Goal: Information Seeking & Learning: Check status

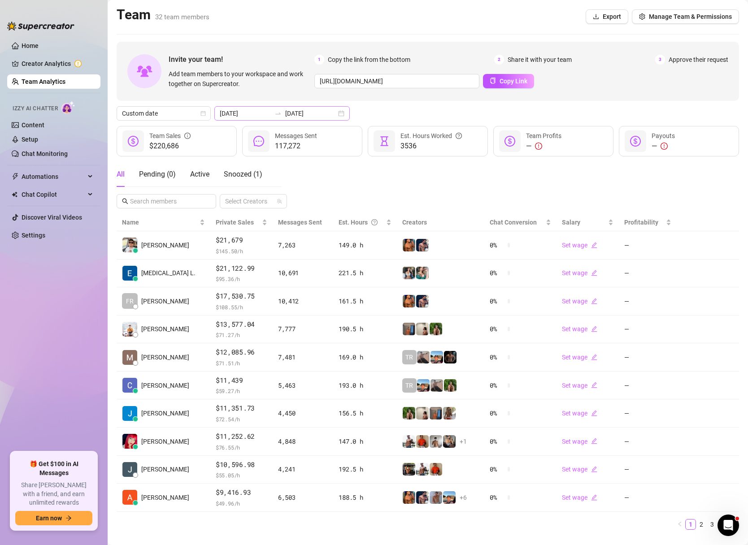
click at [323, 113] on div "[DATE] [DATE]" at bounding box center [281, 113] width 135 height 14
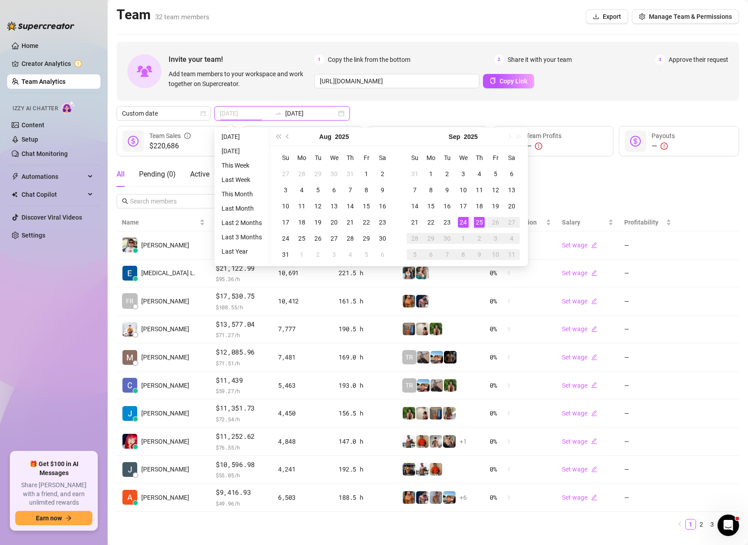
type input "[DATE]"
click at [459, 223] on div "24" at bounding box center [463, 222] width 11 height 11
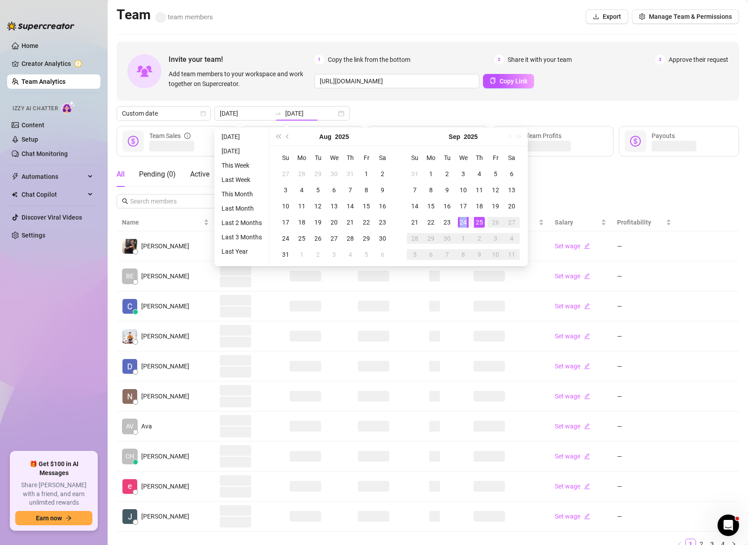
type input "[DATE]"
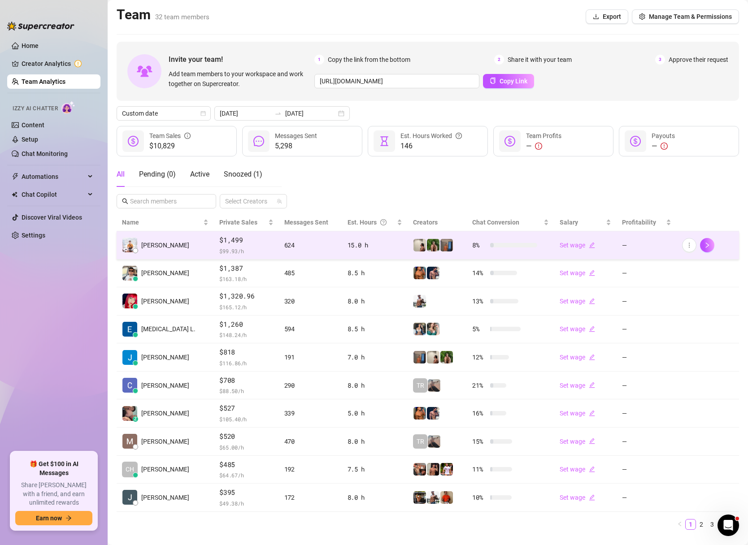
click at [214, 248] on td "$1,499 $ 99.93 /h" at bounding box center [246, 245] width 65 height 28
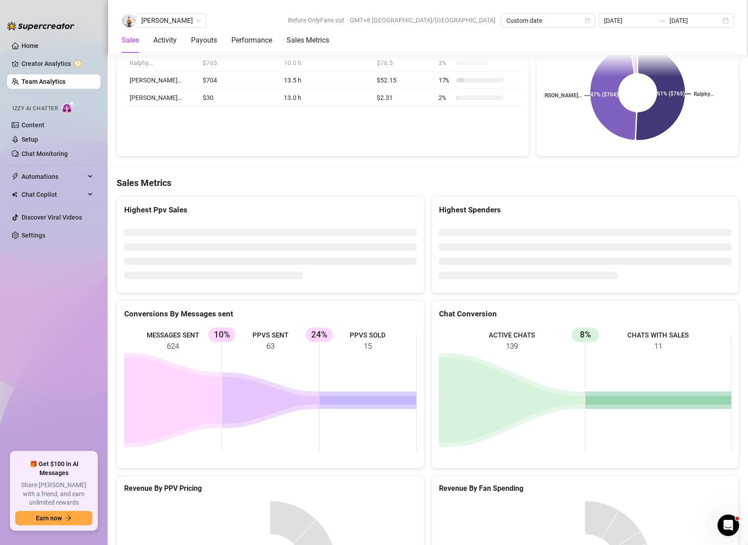
scroll to position [1408, 0]
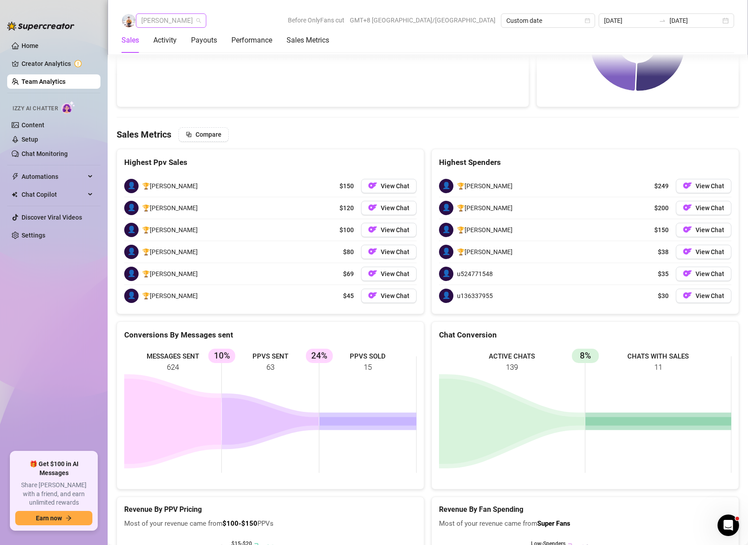
click at [184, 21] on span "[PERSON_NAME]" at bounding box center [171, 20] width 60 height 13
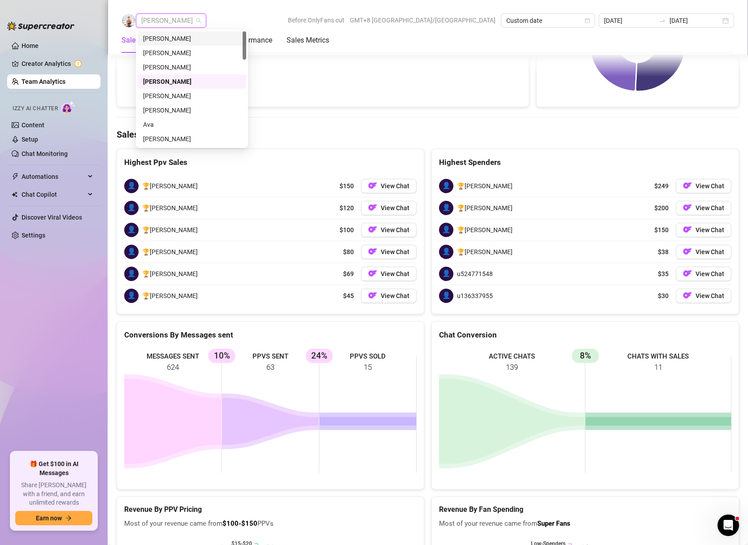
click at [182, 39] on div "[PERSON_NAME]" at bounding box center [192, 39] width 98 height 10
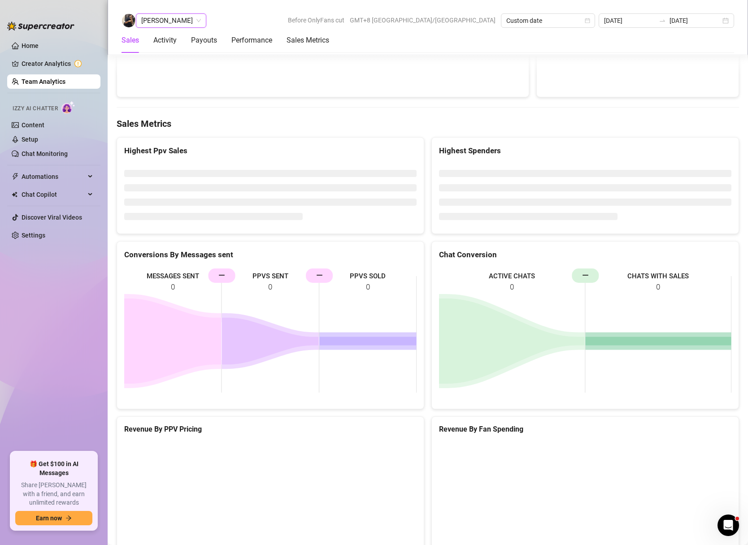
scroll to position [1157, 0]
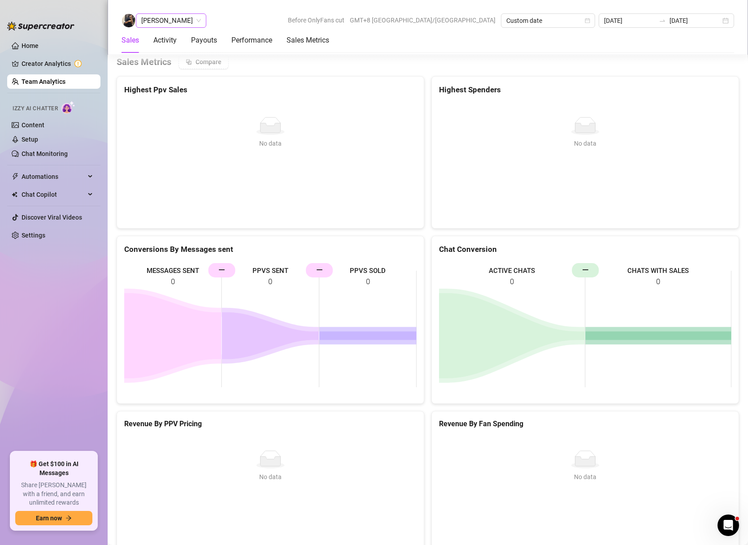
click at [181, 18] on span "[PERSON_NAME]" at bounding box center [171, 20] width 60 height 13
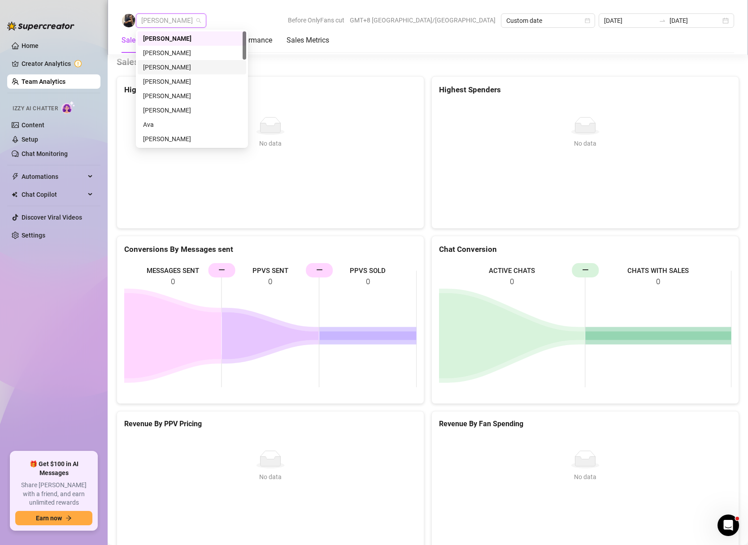
click at [178, 63] on div "[PERSON_NAME]" at bounding box center [192, 67] width 98 height 10
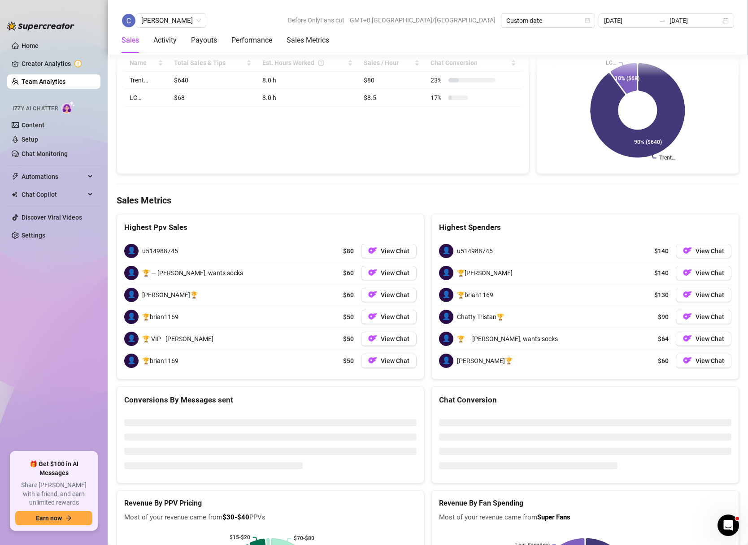
scroll to position [1341, 0]
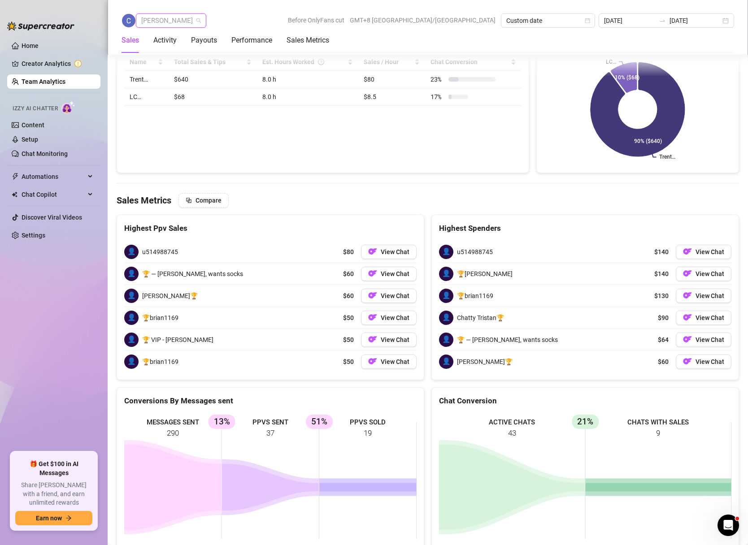
click at [201, 21] on span "[PERSON_NAME]" at bounding box center [171, 20] width 60 height 13
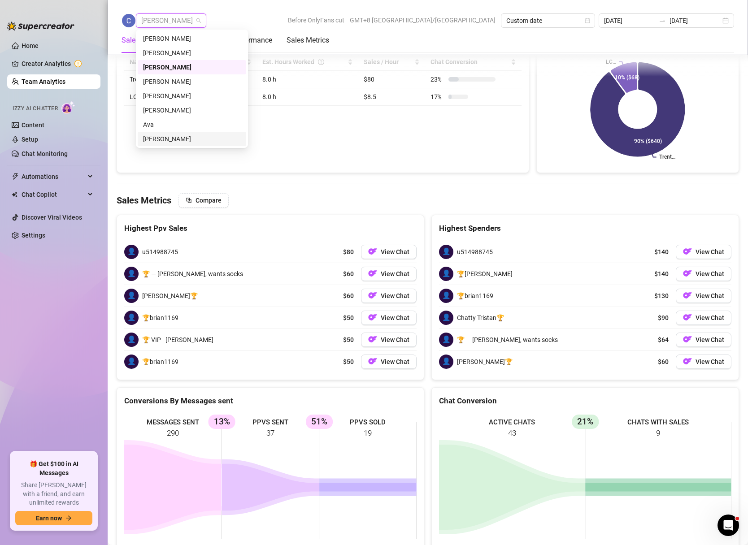
click at [164, 135] on div "[PERSON_NAME]" at bounding box center [192, 139] width 98 height 10
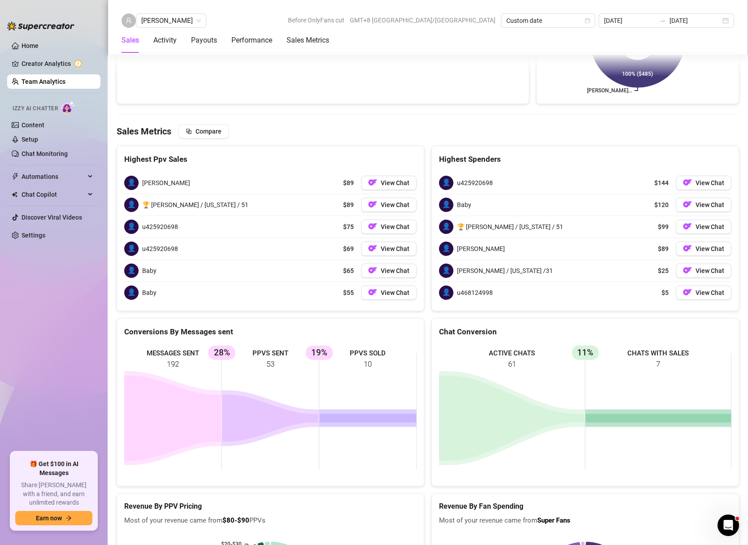
scroll to position [1412, 0]
click at [184, 20] on span "[PERSON_NAME]" at bounding box center [171, 20] width 60 height 13
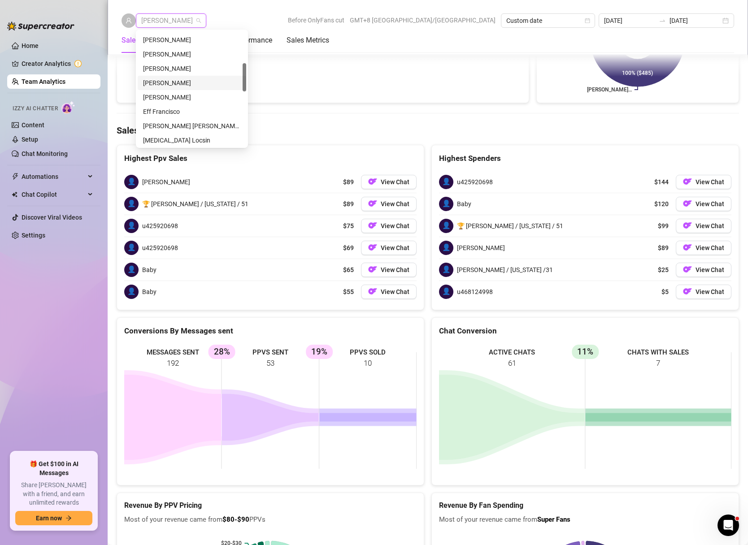
scroll to position [92, 0]
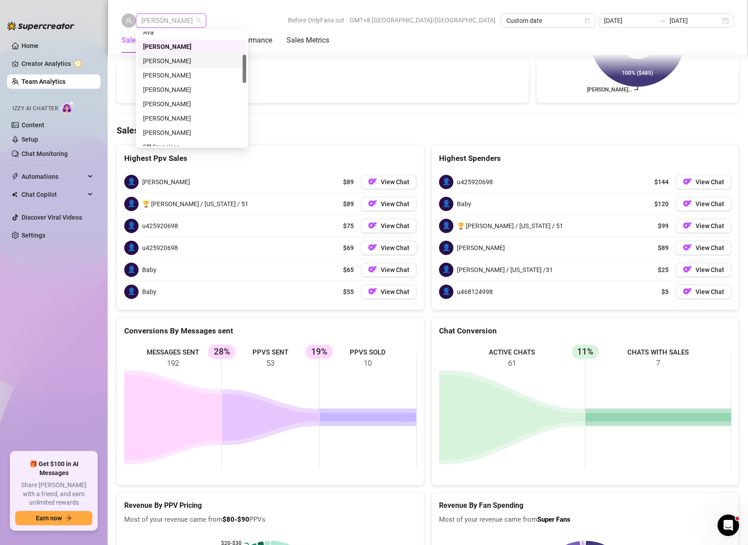
click at [166, 62] on div "[PERSON_NAME]" at bounding box center [192, 61] width 98 height 10
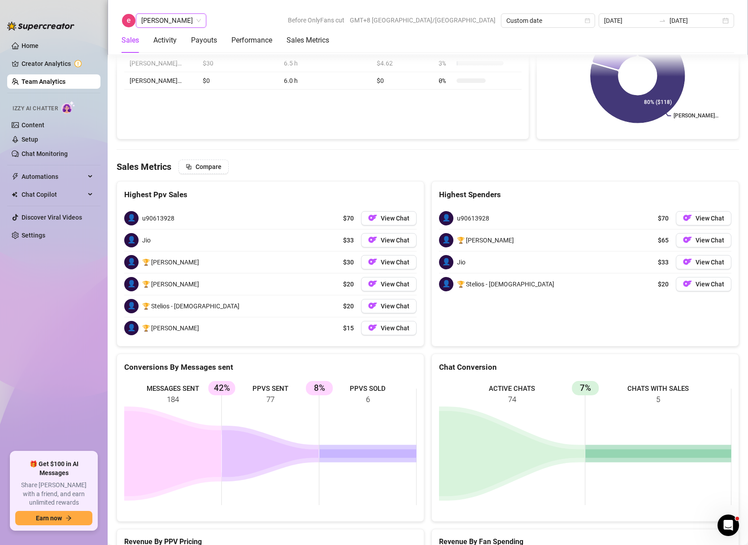
scroll to position [1376, 0]
click at [177, 17] on span "[PERSON_NAME]" at bounding box center [171, 20] width 60 height 13
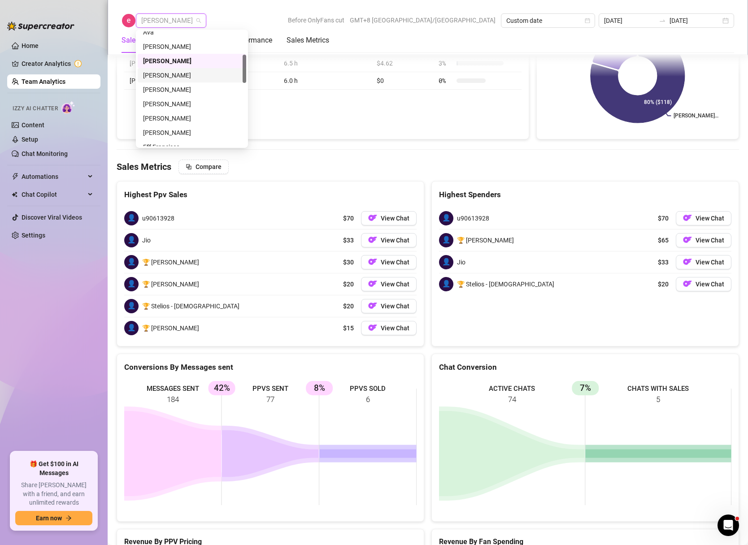
click at [169, 71] on div "[PERSON_NAME]" at bounding box center [192, 75] width 98 height 10
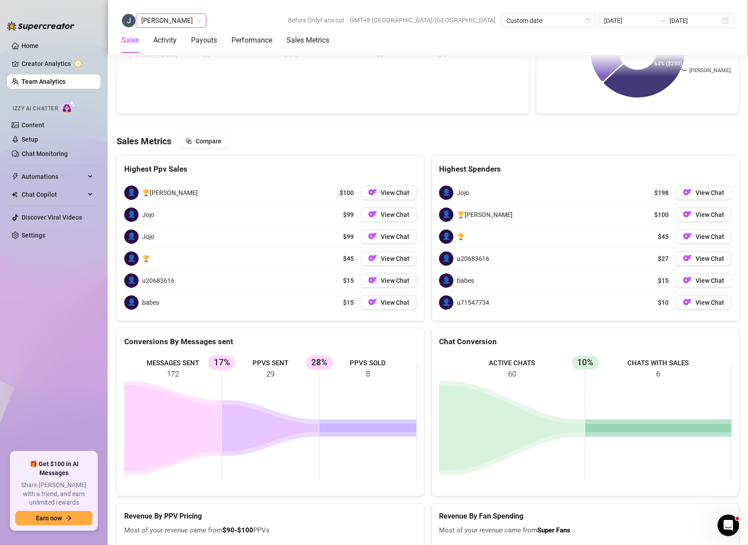
scroll to position [1408, 0]
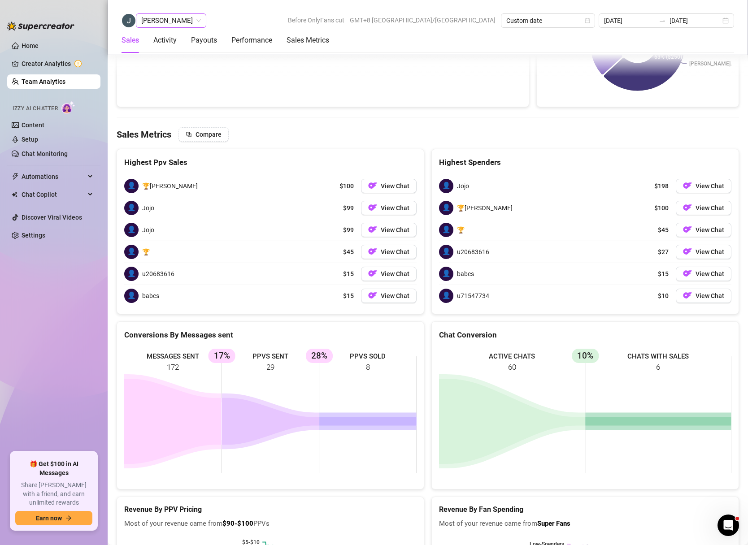
click at [190, 18] on span "[PERSON_NAME]" at bounding box center [171, 20] width 60 height 13
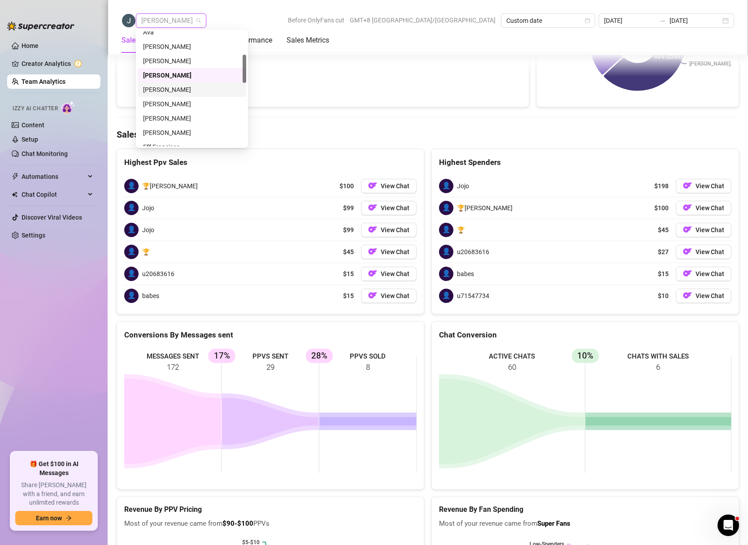
click at [165, 91] on div "[PERSON_NAME]" at bounding box center [192, 90] width 98 height 10
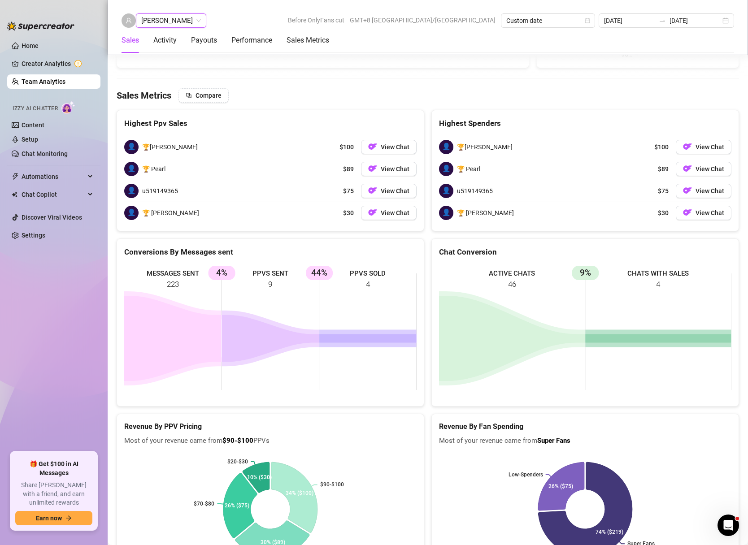
scroll to position [1335, 0]
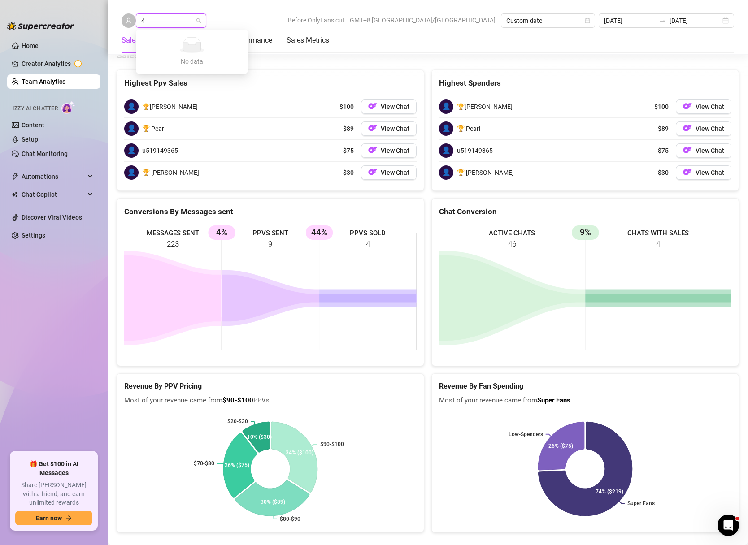
type input "4"
click at [206, 26] on div "[PERSON_NAME]" at bounding box center [171, 20] width 70 height 14
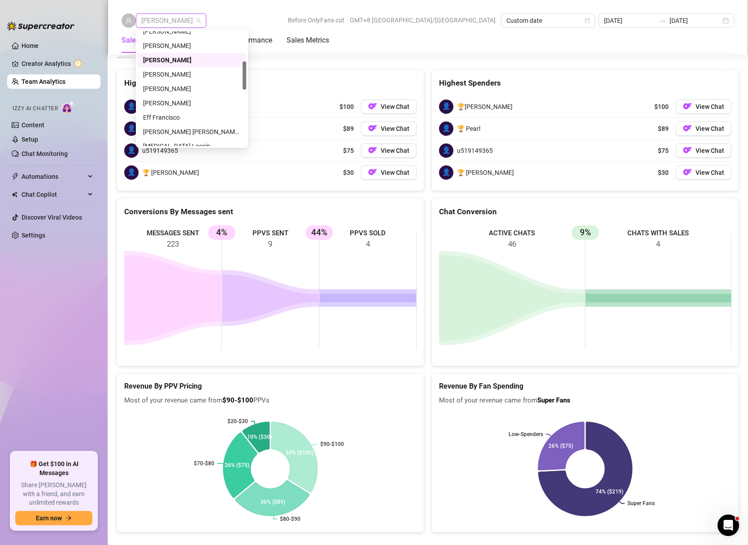
scroll to position [127, 0]
click at [163, 69] on div "[PERSON_NAME]" at bounding box center [192, 70] width 98 height 10
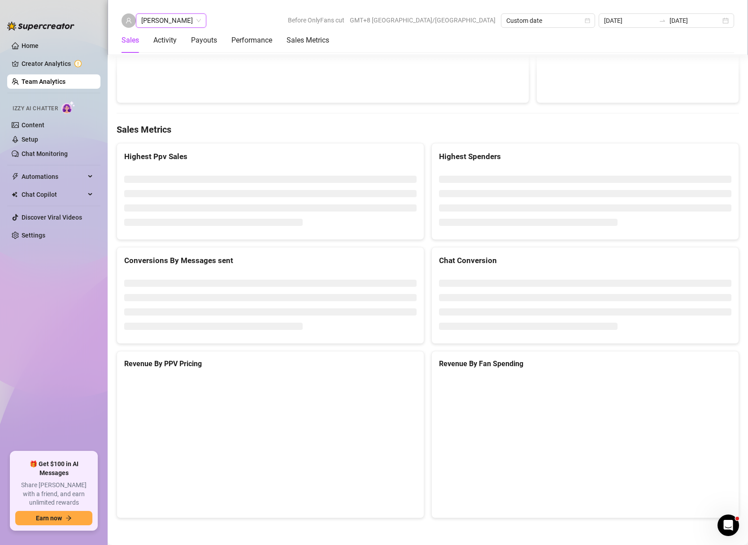
click at [170, 21] on span "[PERSON_NAME]" at bounding box center [171, 20] width 60 height 13
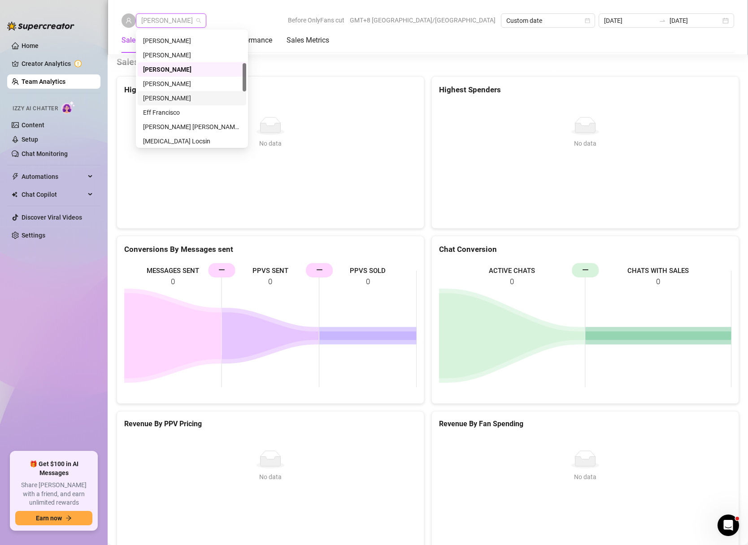
click at [172, 101] on div "[PERSON_NAME]" at bounding box center [192, 98] width 98 height 10
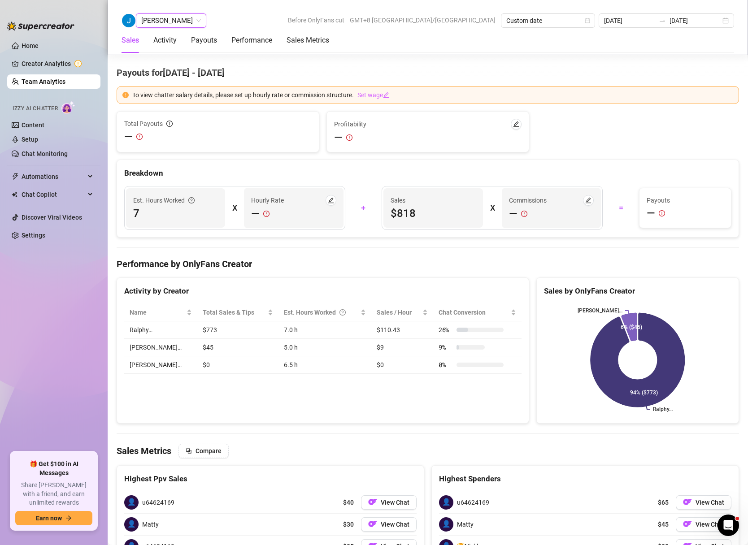
scroll to position [1389, 0]
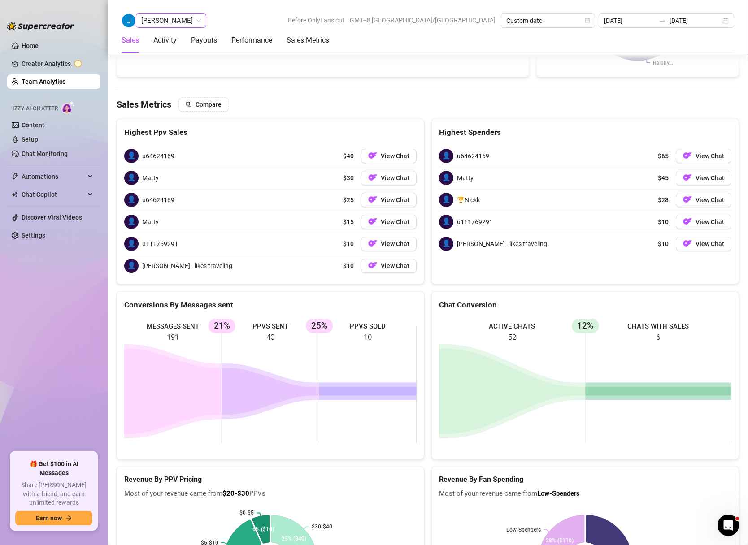
click at [174, 22] on span "[PERSON_NAME]" at bounding box center [171, 20] width 60 height 13
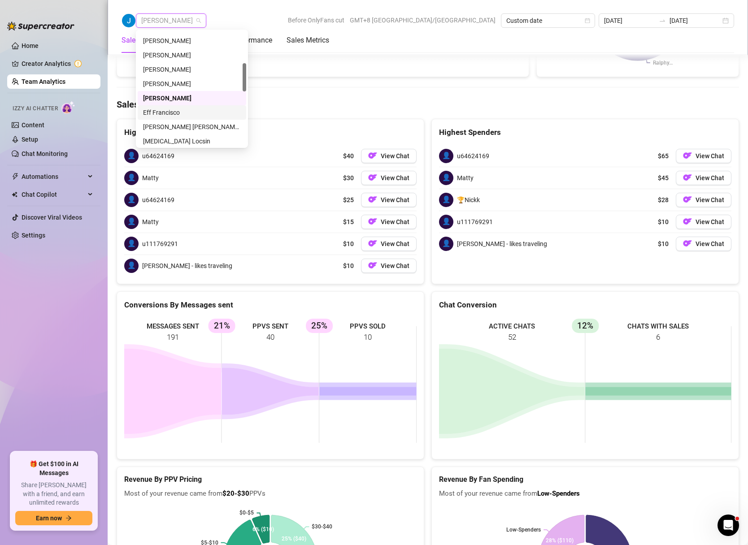
click at [161, 113] on div "Eff Francisco" at bounding box center [192, 113] width 98 height 10
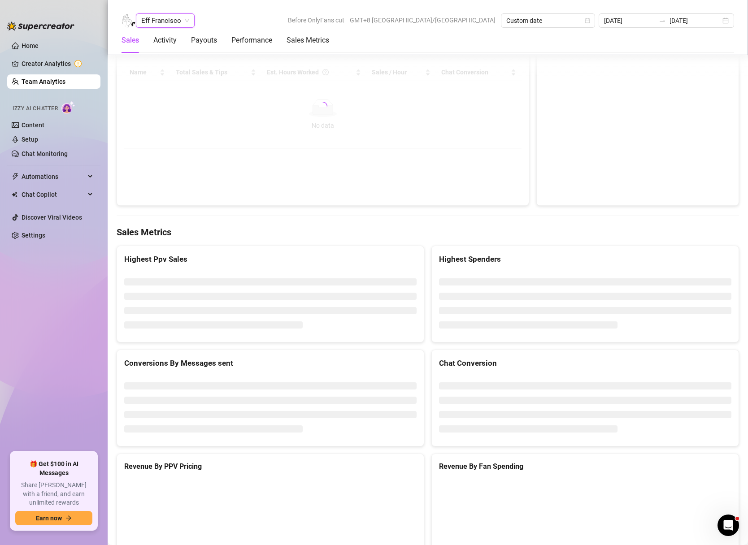
scroll to position [1381, 0]
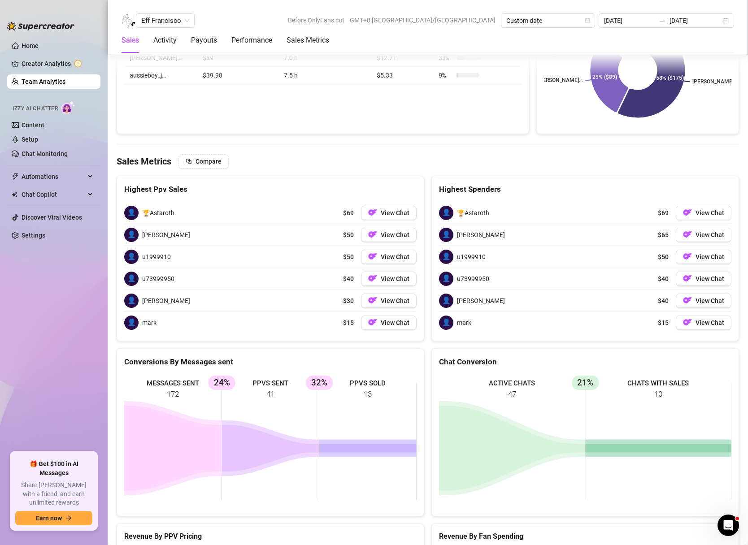
click at [188, 28] on div "Sales Activity Payouts Performance Sales Metrics" at bounding box center [226, 40] width 208 height 25
click at [185, 18] on span "Eff Francisco" at bounding box center [165, 20] width 48 height 13
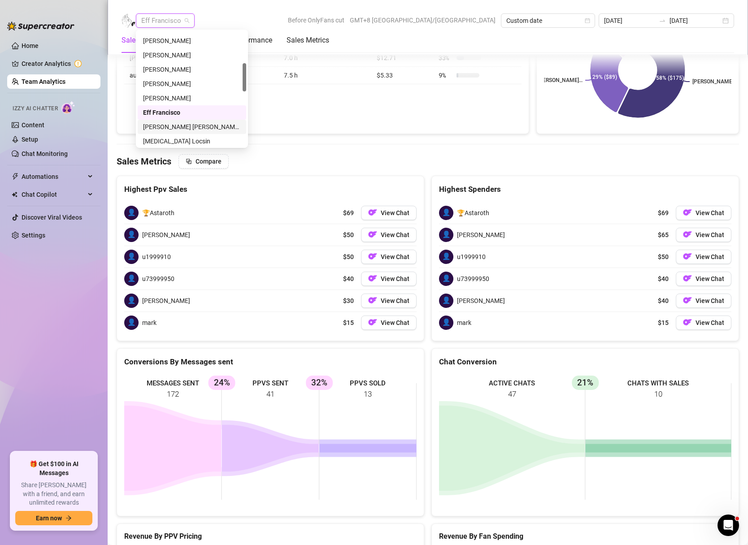
click at [166, 125] on div "[PERSON_NAME] [PERSON_NAME] Tarcena" at bounding box center [192, 127] width 98 height 10
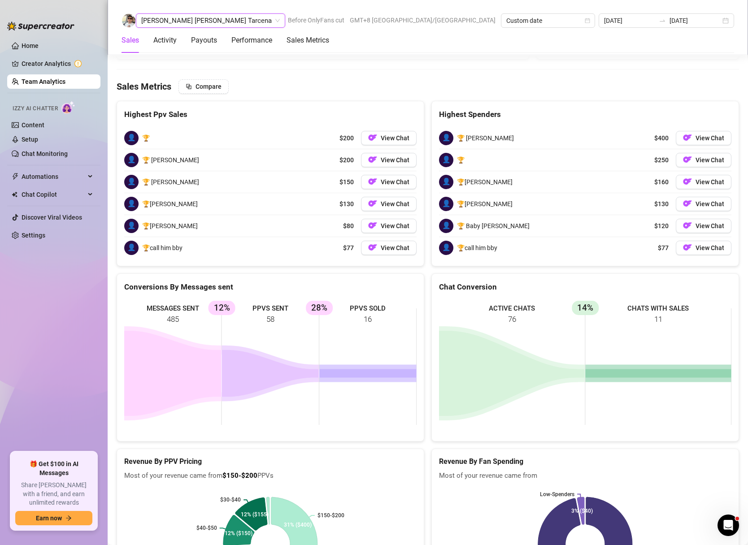
scroll to position [1356, 0]
click at [203, 25] on span "[PERSON_NAME] [PERSON_NAME] Tarcena" at bounding box center [210, 20] width 139 height 13
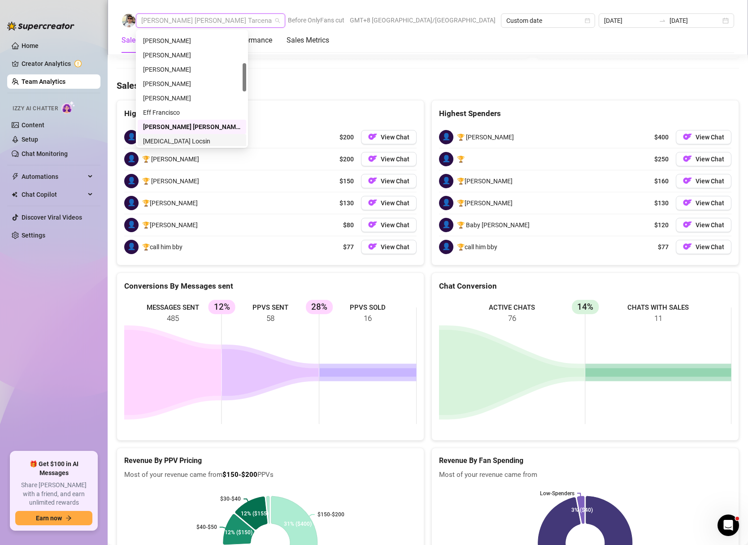
click at [167, 143] on div "[MEDICAL_DATA] Locsin" at bounding box center [192, 141] width 98 height 10
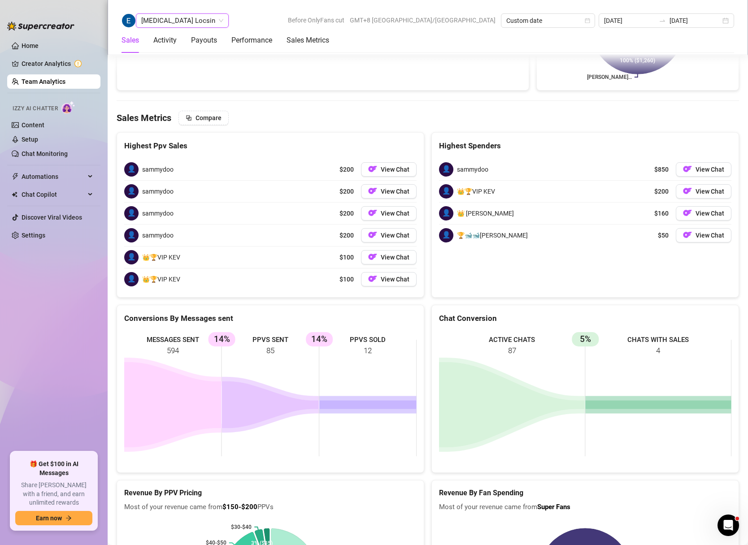
scroll to position [1346, 0]
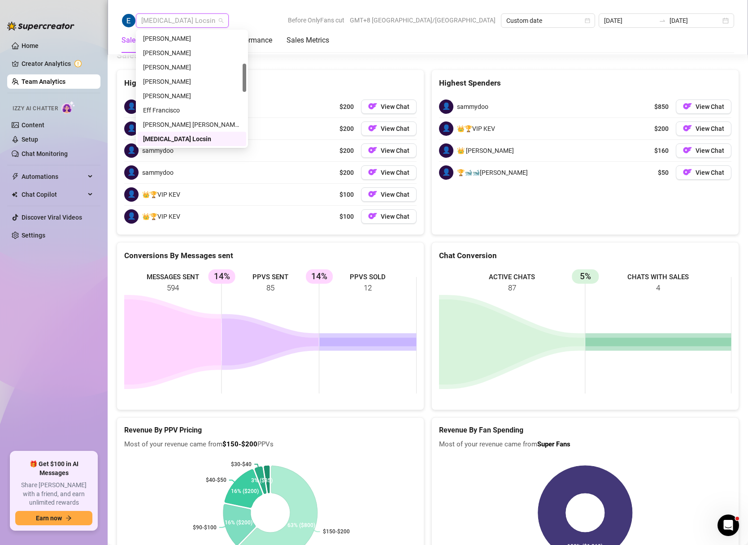
click at [183, 22] on span "[MEDICAL_DATA] Locsin" at bounding box center [182, 20] width 82 height 13
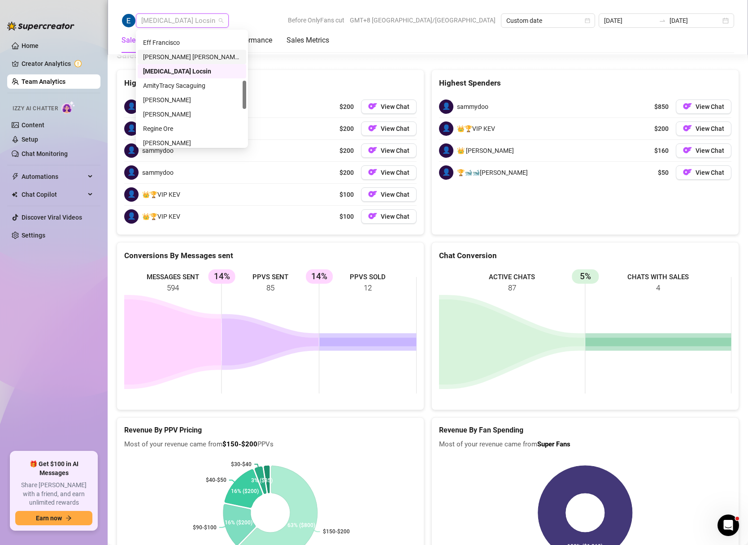
scroll to position [197, 0]
click at [169, 89] on div "AmityTracy Sacaguing" at bounding box center [192, 86] width 98 height 10
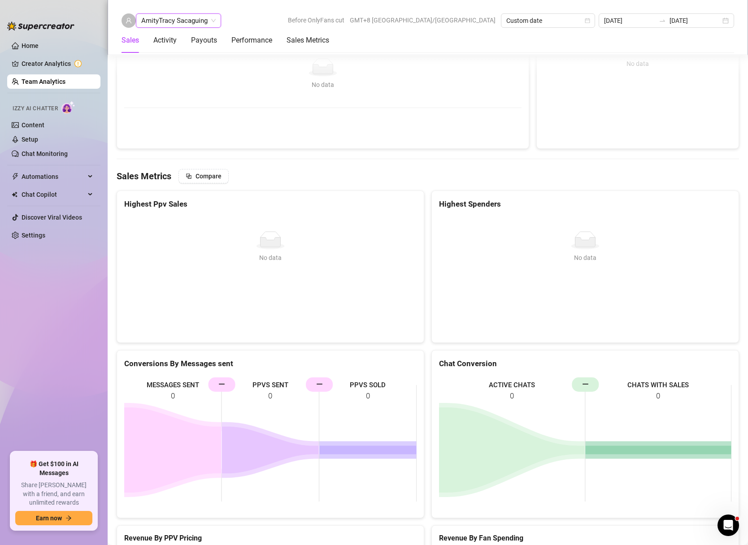
scroll to position [1157, 0]
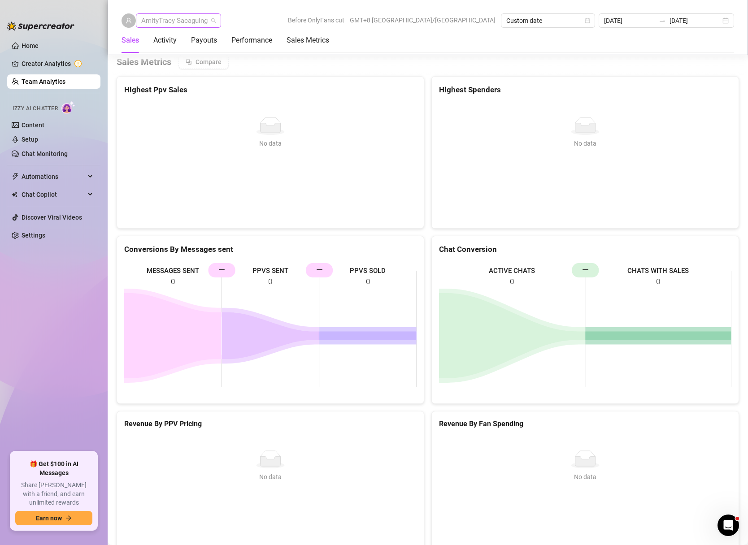
click at [209, 21] on span "AmityTracy Sacaguing" at bounding box center [178, 20] width 74 height 13
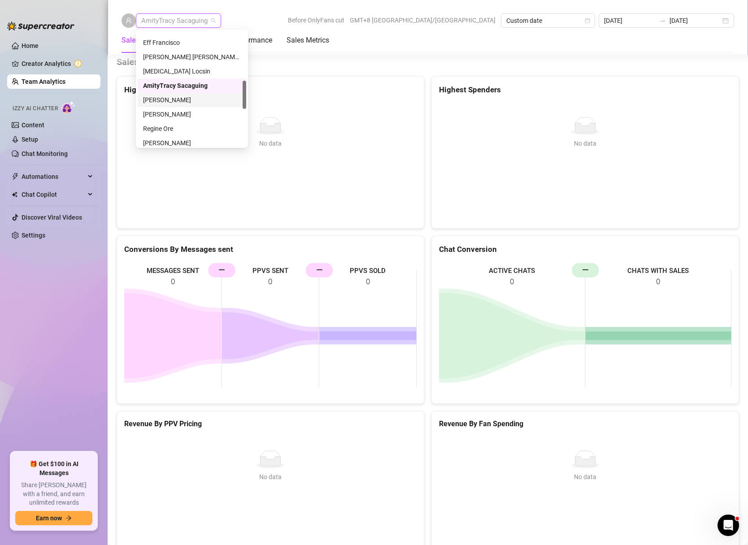
click at [182, 101] on div "[PERSON_NAME]" at bounding box center [192, 100] width 98 height 10
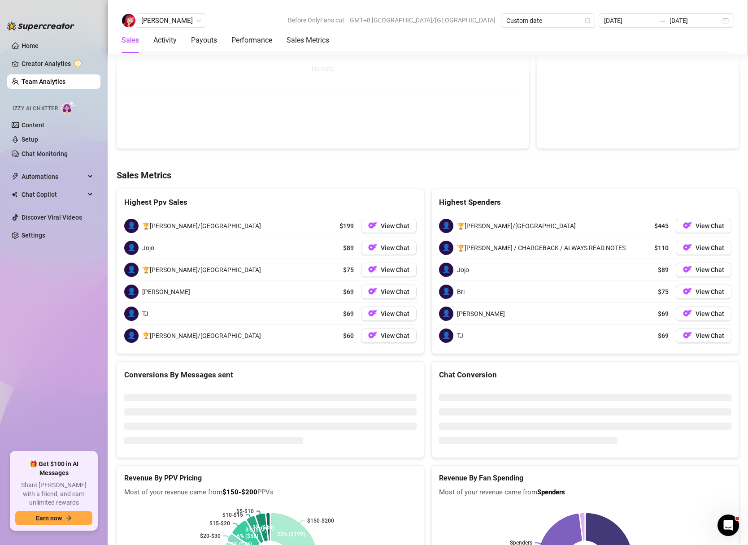
scroll to position [1389, 0]
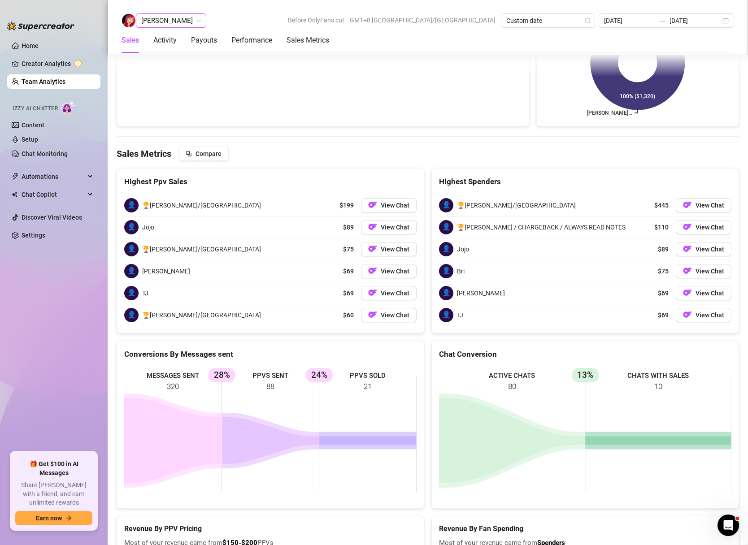
click at [201, 19] on span "[PERSON_NAME]" at bounding box center [171, 20] width 60 height 13
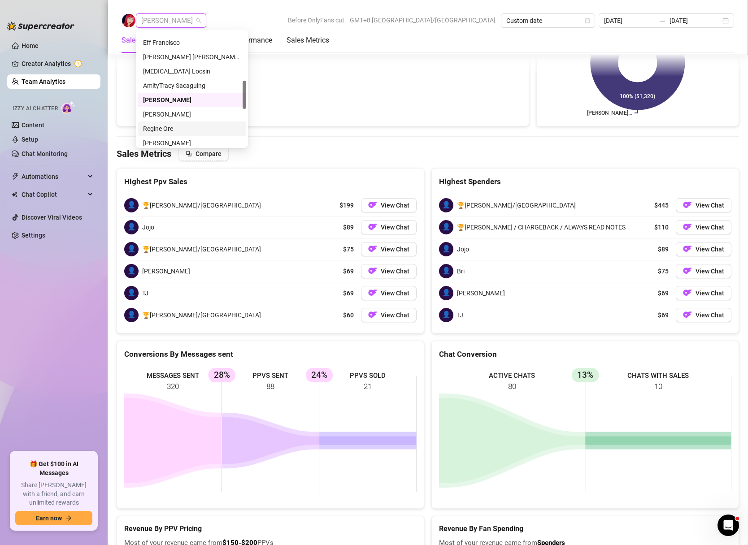
click at [170, 128] on div "Regine Ore" at bounding box center [192, 129] width 98 height 10
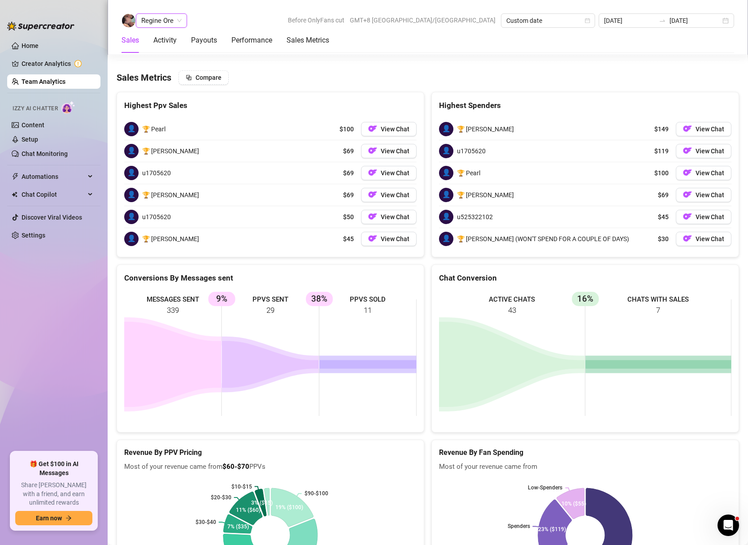
scroll to position [1350, 0]
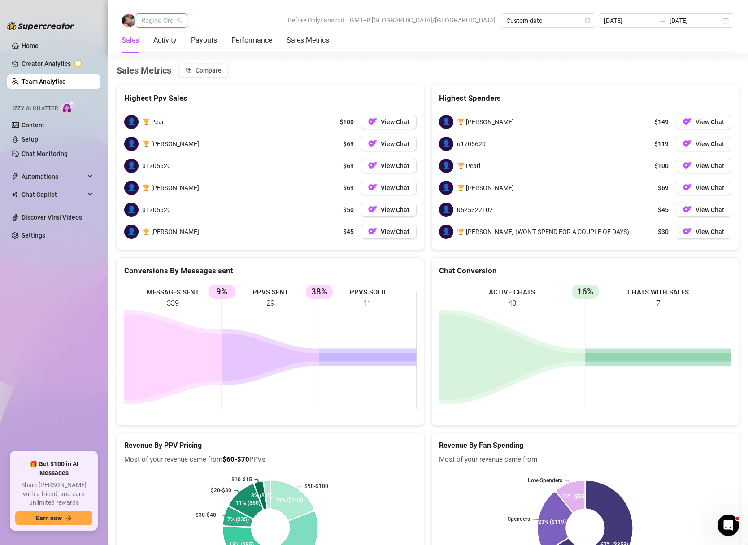
click at [176, 17] on span "Regine Ore" at bounding box center [161, 20] width 40 height 13
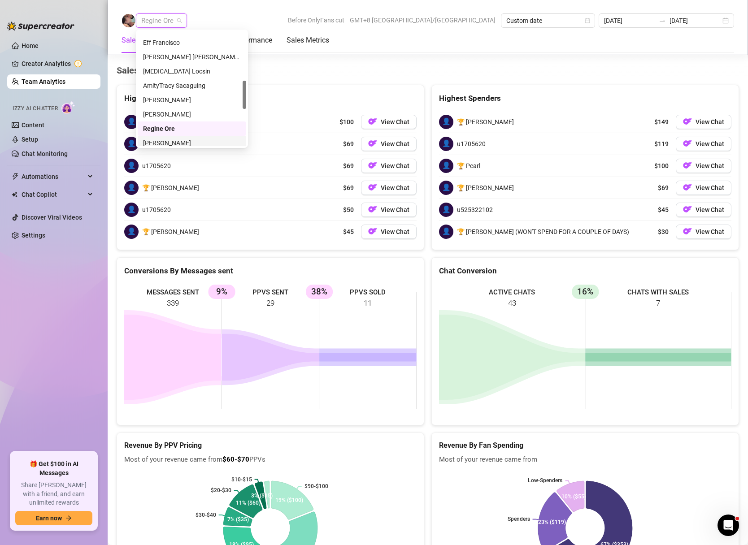
click at [174, 141] on div "[PERSON_NAME]" at bounding box center [192, 143] width 98 height 10
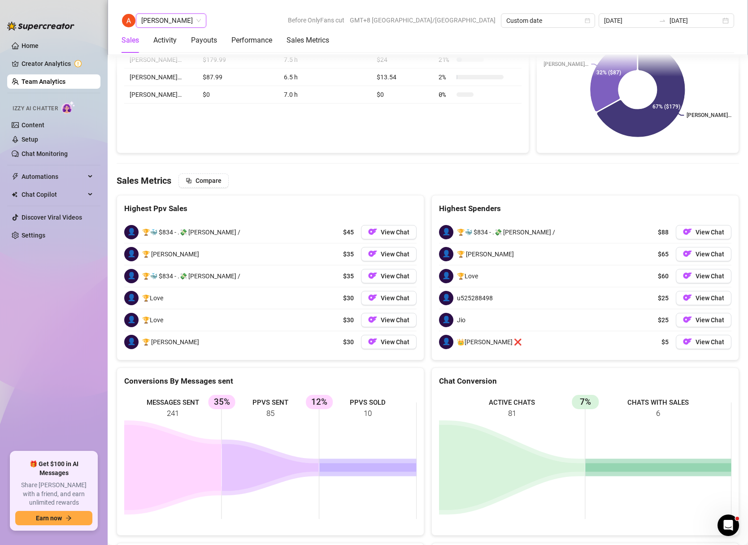
scroll to position [1362, 0]
click at [192, 25] on span "[PERSON_NAME]" at bounding box center [171, 20] width 60 height 13
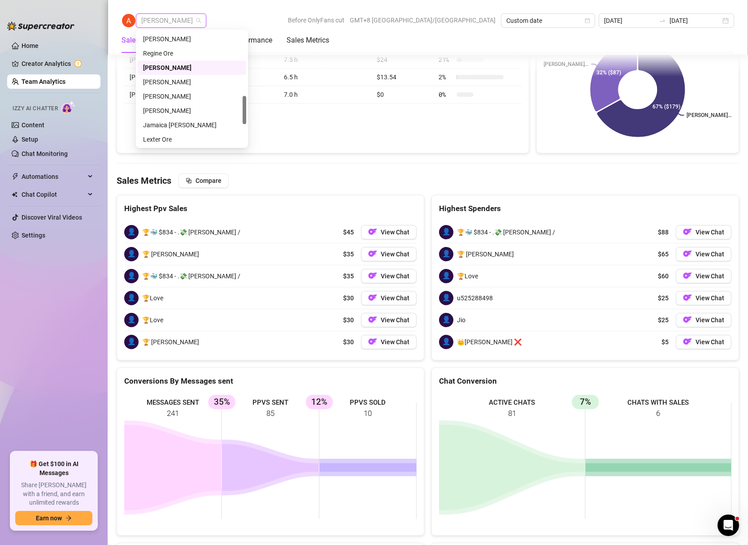
scroll to position [278, 0]
click at [168, 76] on div "[PERSON_NAME]" at bounding box center [192, 76] width 98 height 10
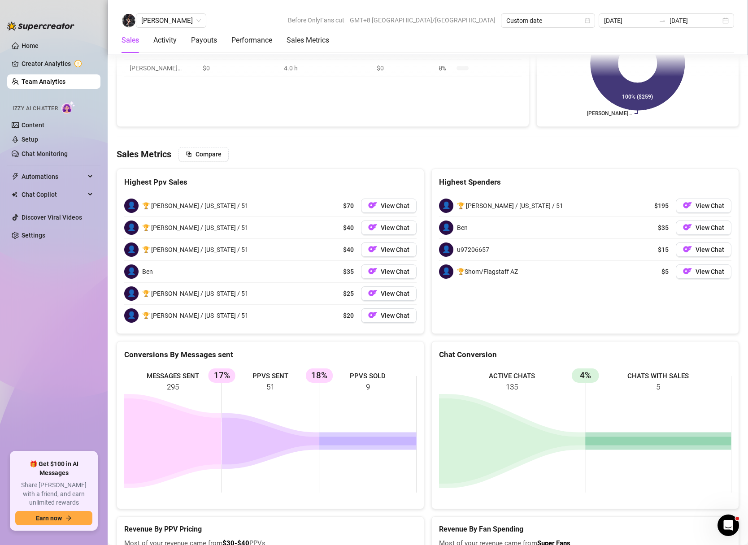
scroll to position [1389, 0]
click at [191, 21] on span "[PERSON_NAME]" at bounding box center [171, 20] width 60 height 13
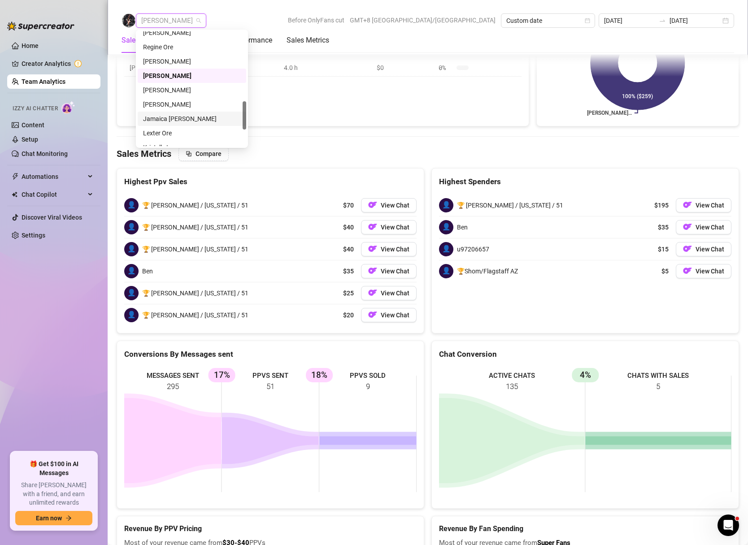
drag, startPoint x: 169, startPoint y: 105, endPoint x: 172, endPoint y: 117, distance: 12.4
click at [172, 117] on div "[PERSON_NAME] [PERSON_NAME] [PERSON_NAME] [PERSON_NAME] [PERSON_NAME] Janela [P…" at bounding box center [192, 97] width 109 height 143
click at [172, 117] on div "Jamaica [PERSON_NAME]" at bounding box center [192, 119] width 98 height 10
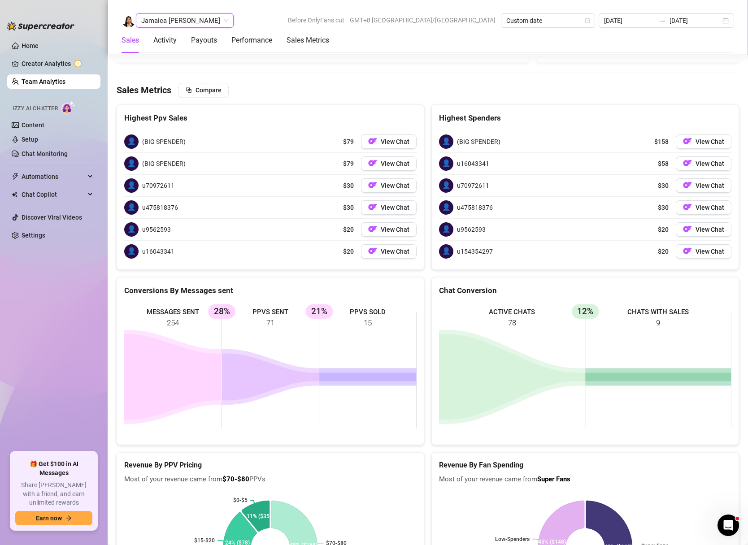
scroll to position [1453, 0]
click at [200, 23] on span "Jamaica [PERSON_NAME]" at bounding box center [184, 20] width 87 height 13
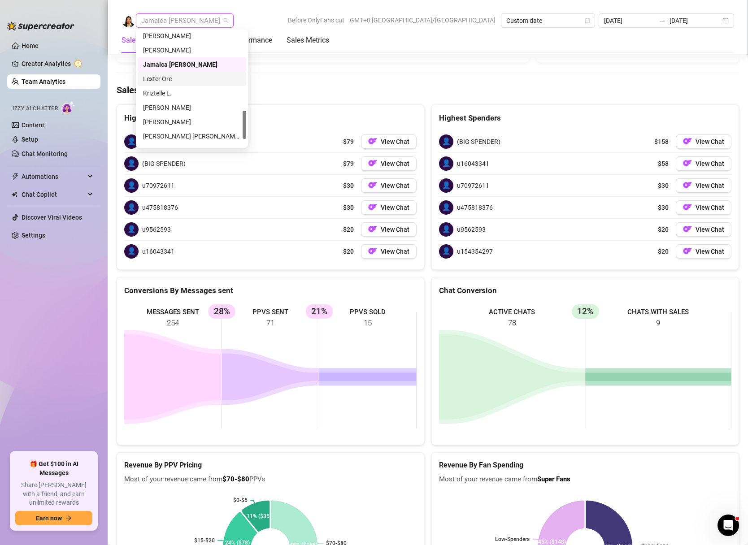
scroll to position [335, 0]
click at [162, 78] on div "Lexter Ore" at bounding box center [192, 76] width 98 height 10
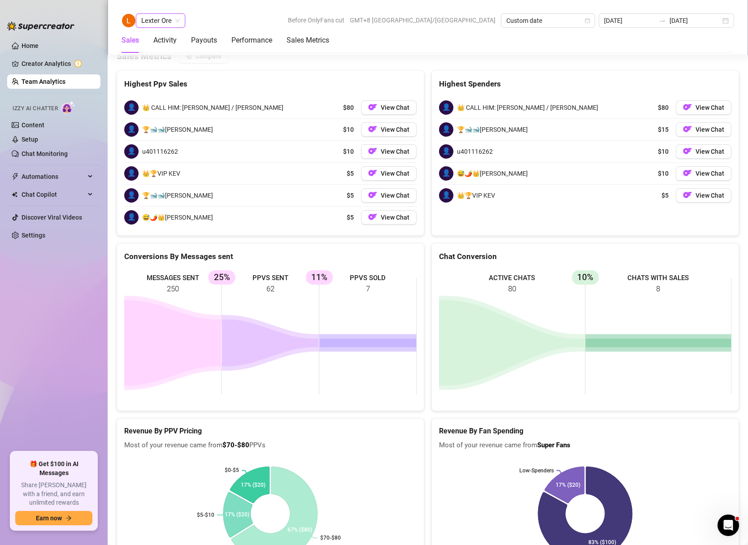
scroll to position [1356, 0]
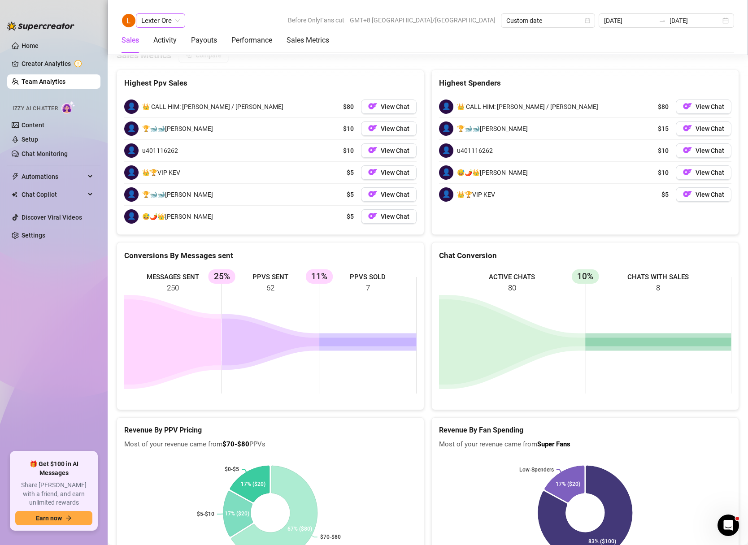
click at [180, 22] on div "Lexter Ore" at bounding box center [160, 20] width 49 height 14
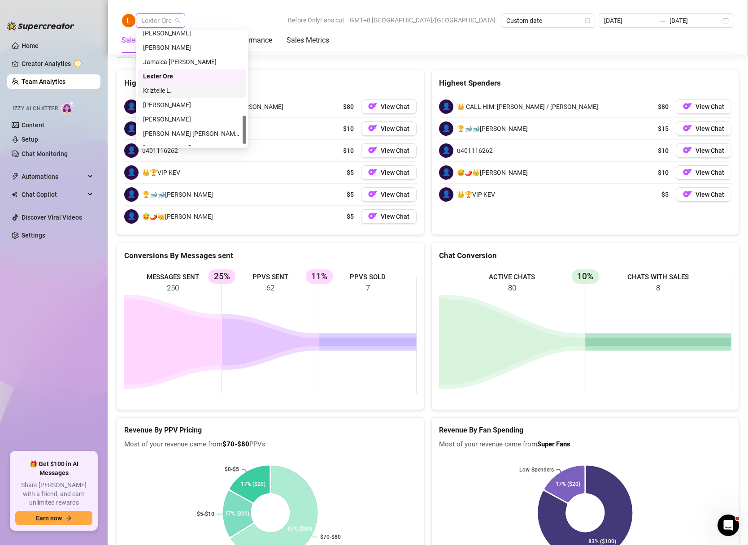
click at [165, 89] on div "Kriztelle L." at bounding box center [192, 91] width 98 height 10
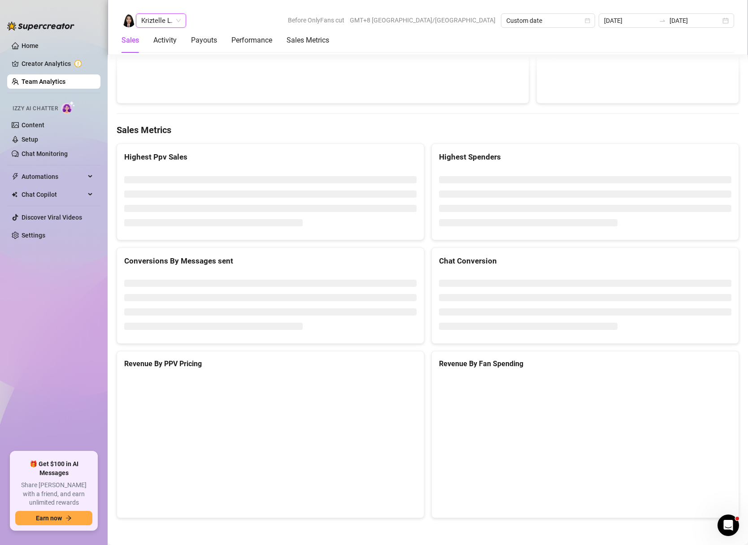
scroll to position [1144, 0]
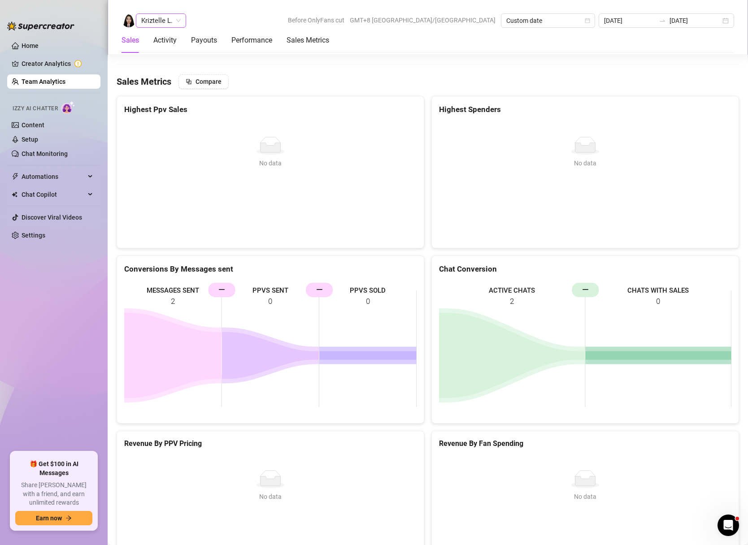
click at [178, 20] on span "Kriztelle L." at bounding box center [160, 20] width 39 height 13
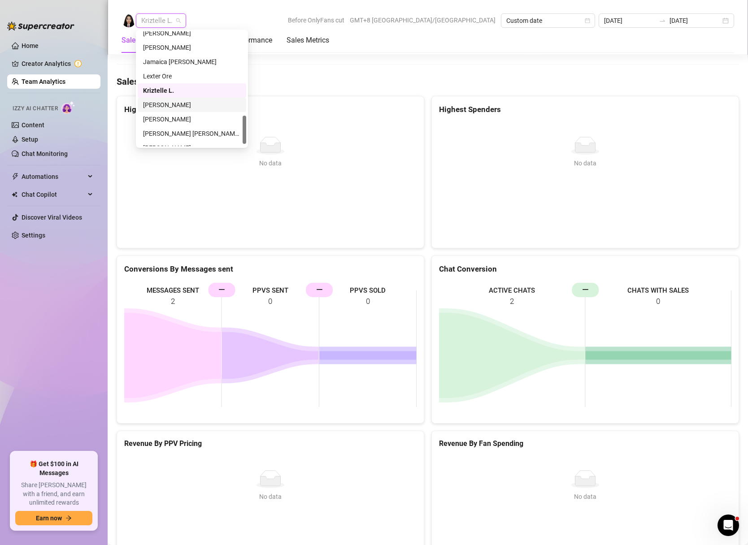
click at [181, 101] on div "[PERSON_NAME]" at bounding box center [192, 105] width 98 height 10
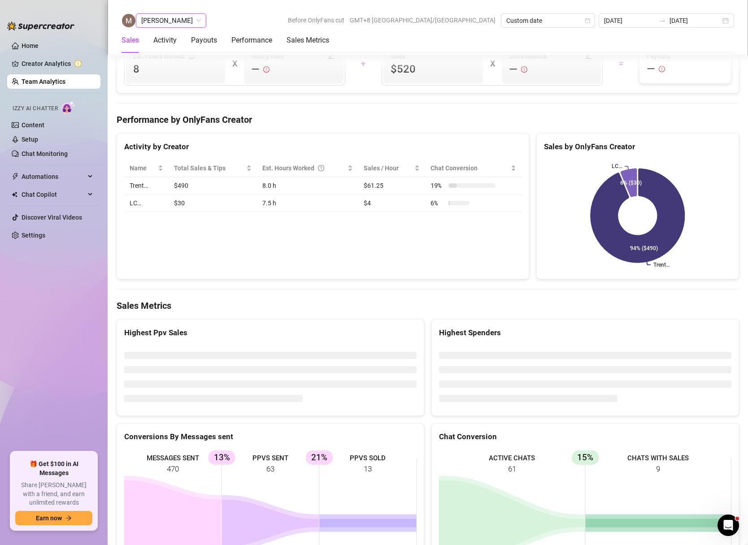
scroll to position [1335, 0]
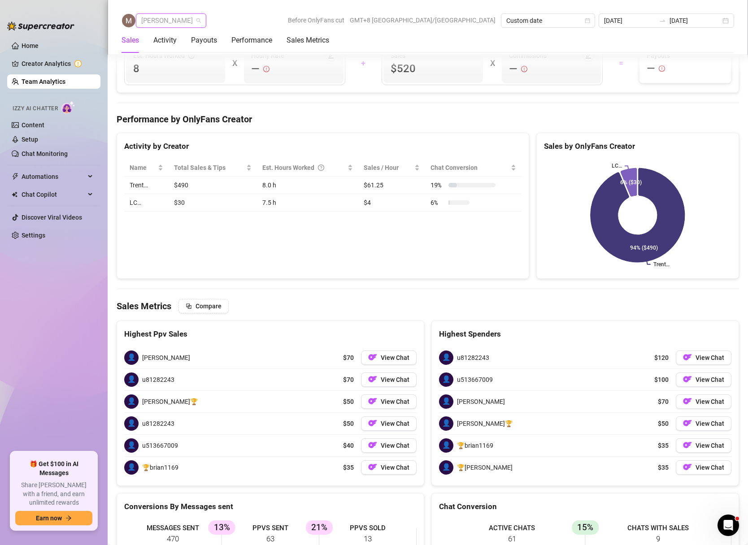
click at [189, 19] on span "[PERSON_NAME]" at bounding box center [171, 20] width 60 height 13
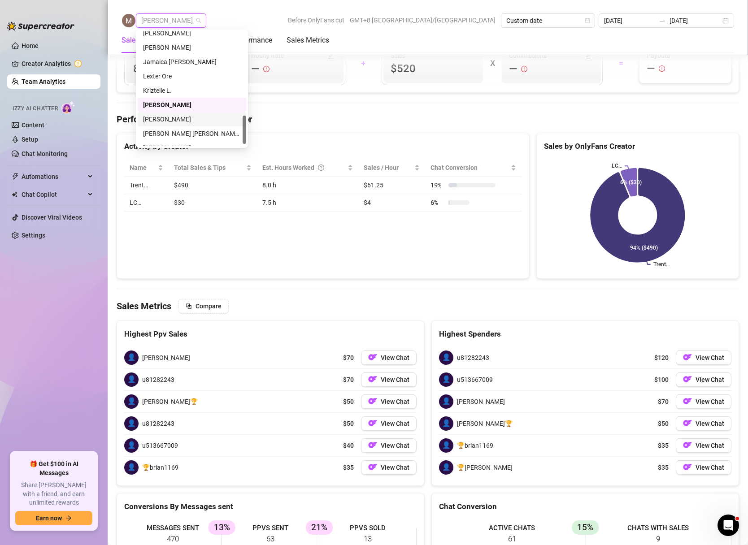
click at [169, 120] on div "[PERSON_NAME]" at bounding box center [192, 119] width 98 height 10
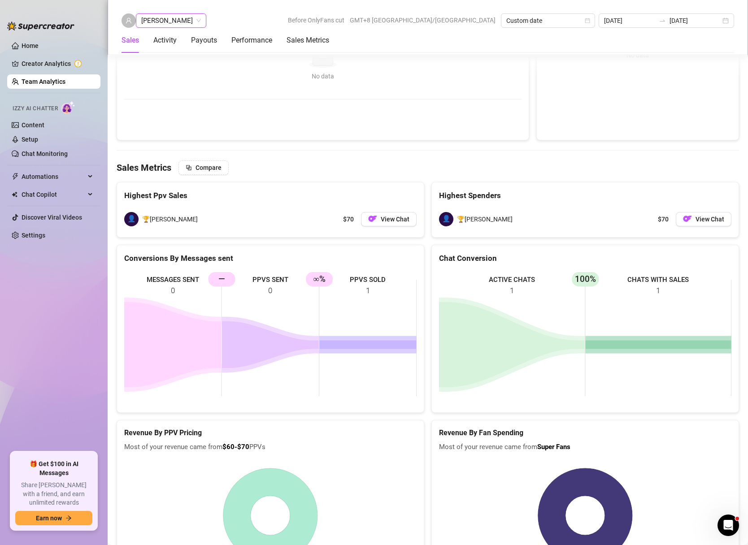
scroll to position [1115, 0]
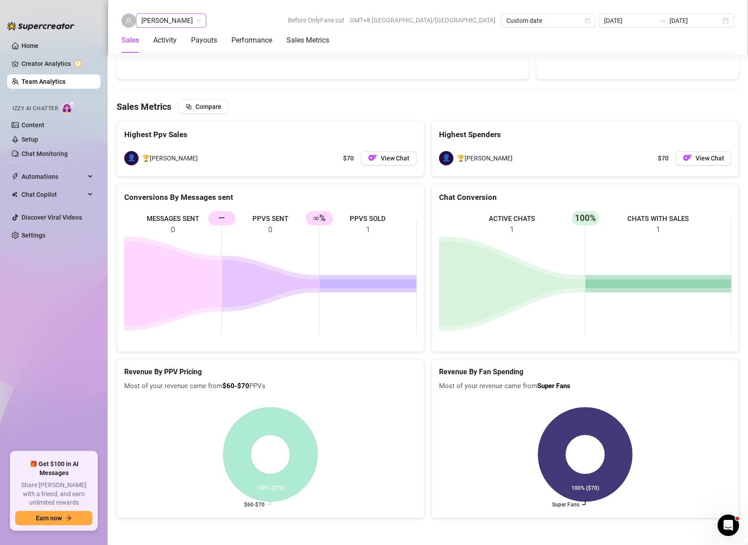
click at [168, 25] on span "[PERSON_NAME]" at bounding box center [171, 20] width 60 height 13
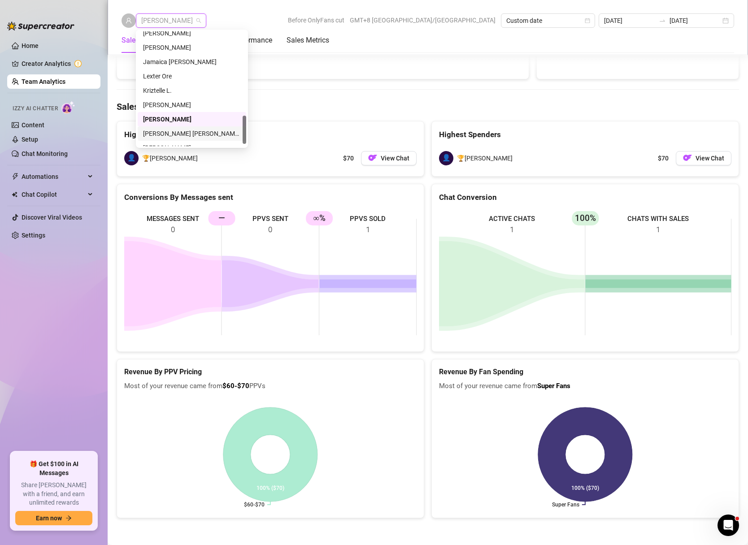
click at [177, 132] on div "[PERSON_NAME] [PERSON_NAME] Tayre" at bounding box center [192, 134] width 98 height 10
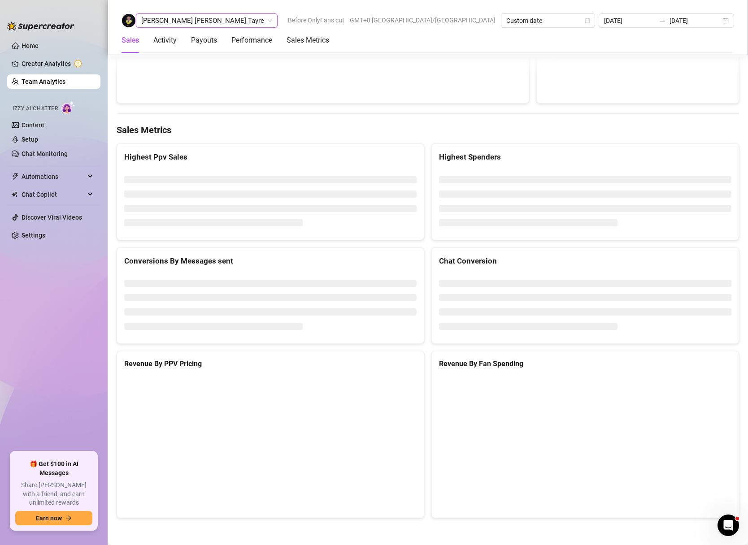
scroll to position [1157, 0]
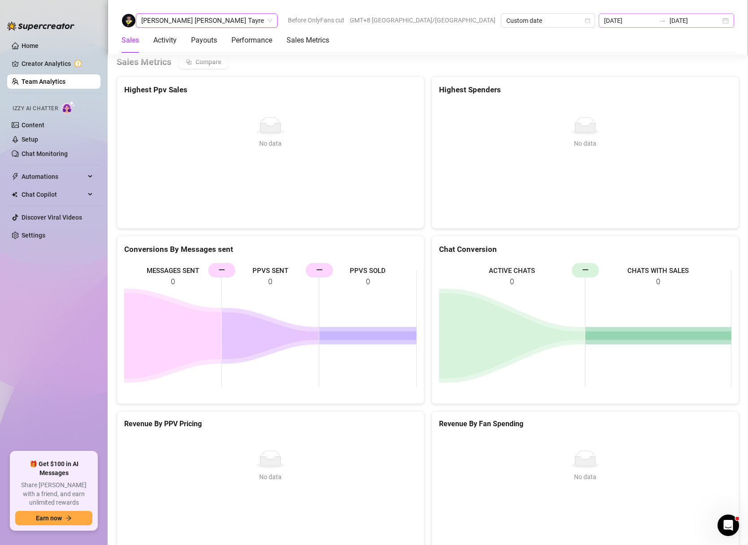
click at [725, 23] on div "[DATE] [DATE]" at bounding box center [666, 20] width 135 height 14
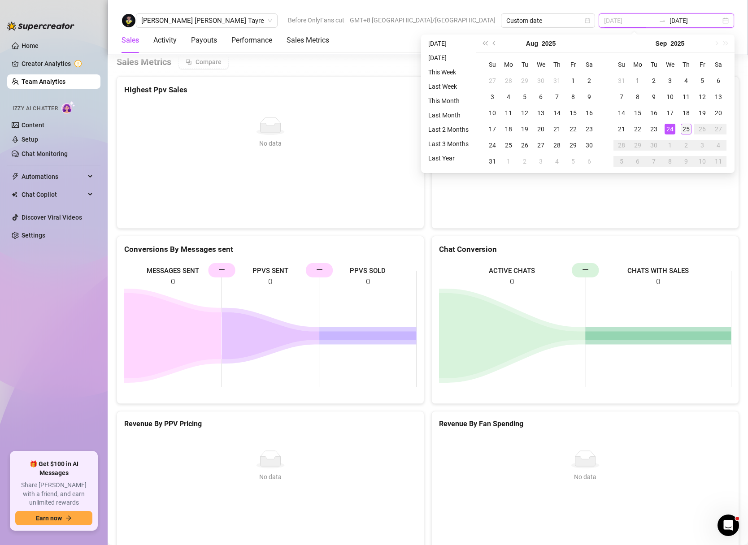
type input "[DATE]"
click at [683, 128] on div "25" at bounding box center [686, 129] width 11 height 11
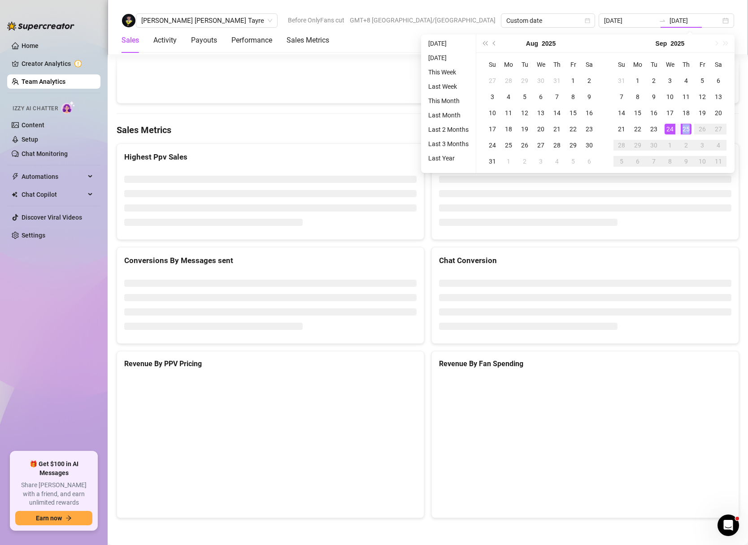
type input "[DATE]"
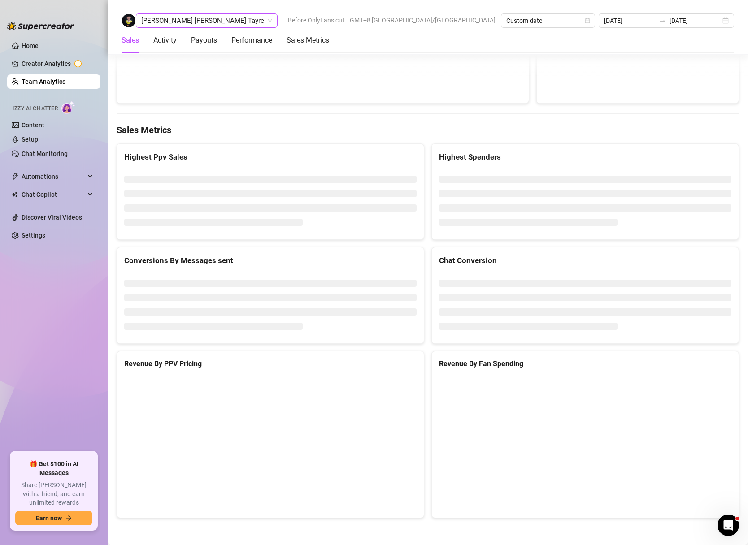
click at [204, 20] on span "[PERSON_NAME] [PERSON_NAME] Tayre" at bounding box center [206, 20] width 131 height 13
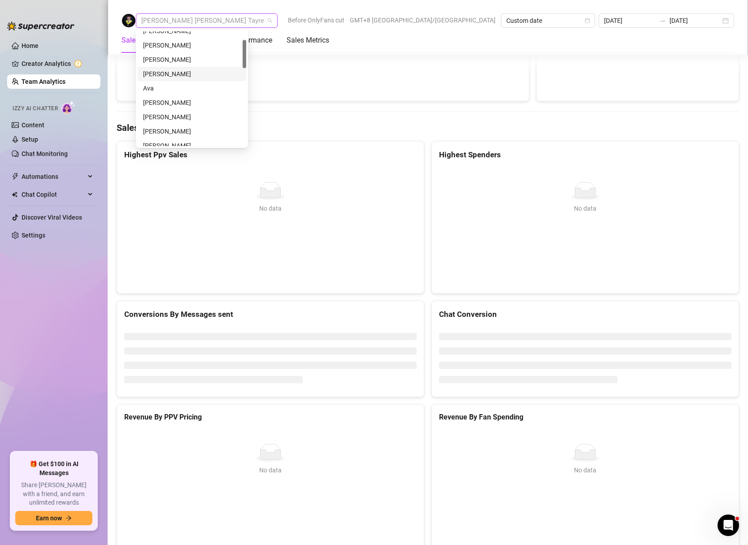
scroll to position [33, 0]
click at [174, 108] on div "[PERSON_NAME]" at bounding box center [192, 106] width 98 height 10
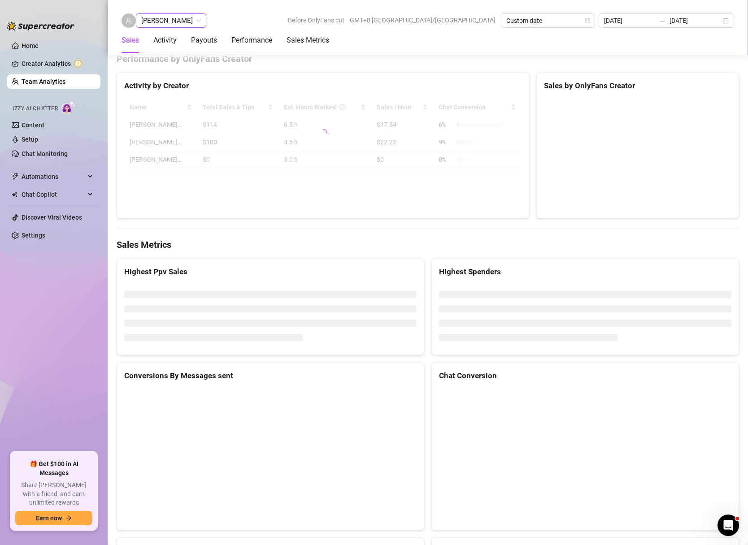
scroll to position [1362, 0]
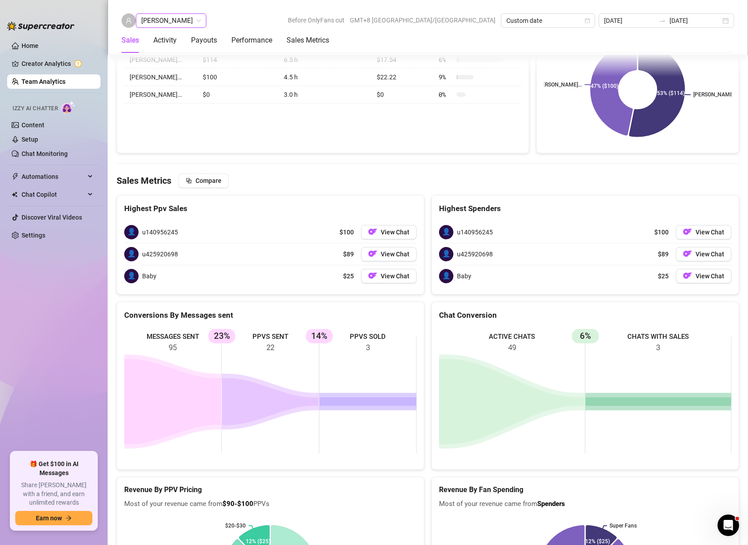
click at [192, 22] on div "[PERSON_NAME]" at bounding box center [171, 20] width 70 height 14
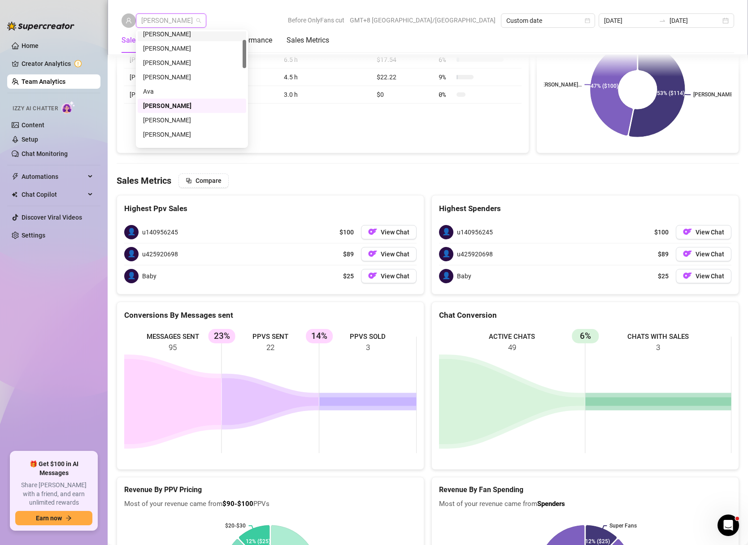
click at [186, 34] on div "[PERSON_NAME]" at bounding box center [192, 34] width 98 height 10
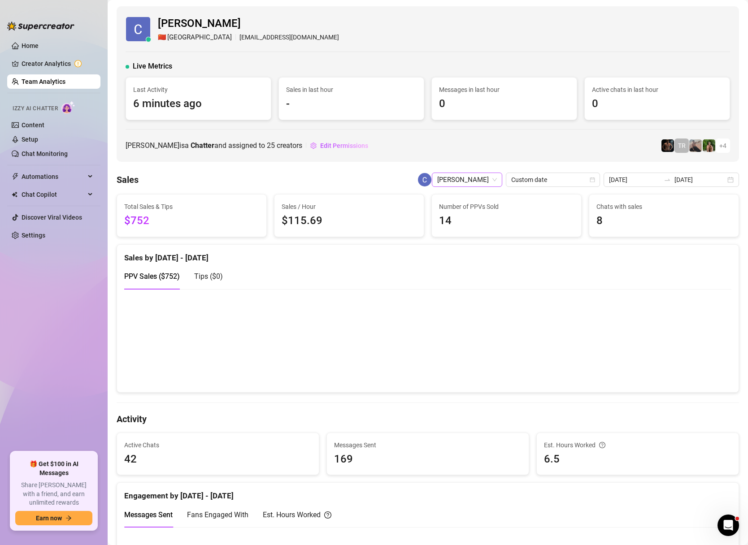
click at [497, 181] on span "[PERSON_NAME]" at bounding box center [467, 179] width 60 height 13
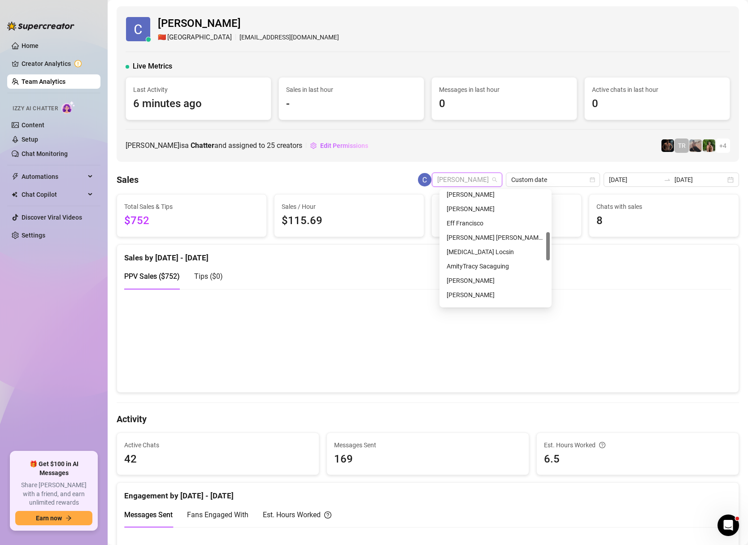
scroll to position [183, 0]
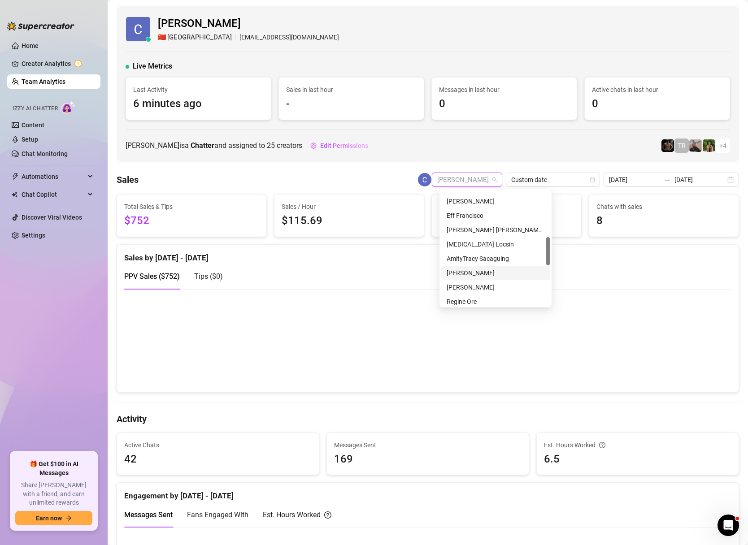
click at [483, 274] on div "[PERSON_NAME]" at bounding box center [496, 273] width 98 height 10
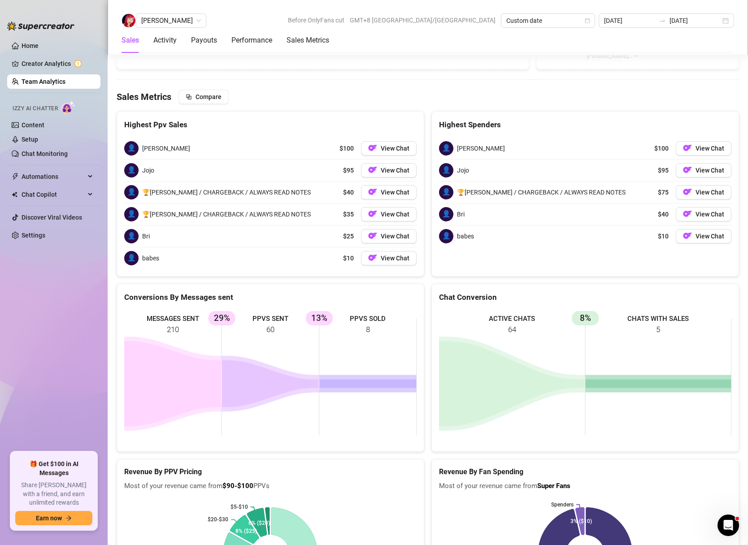
scroll to position [1451, 0]
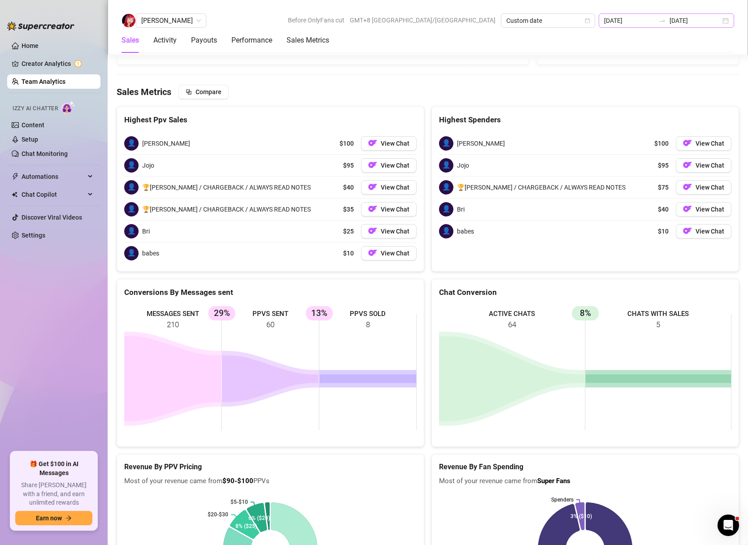
click at [727, 21] on div "[DATE] [DATE]" at bounding box center [666, 20] width 135 height 14
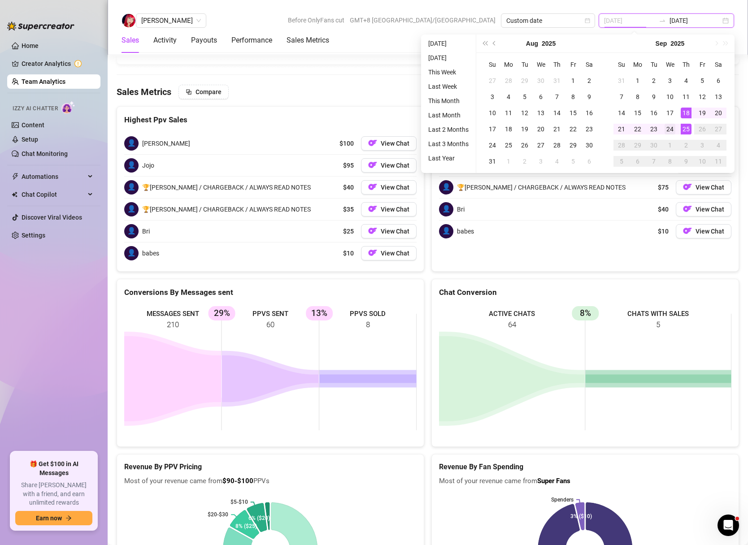
type input "[DATE]"
click at [668, 126] on div "24" at bounding box center [669, 129] width 11 height 11
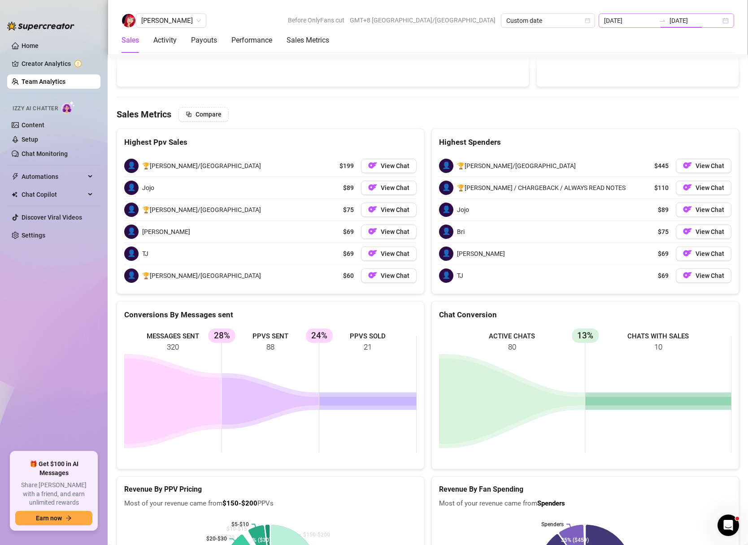
type input "[DATE]"
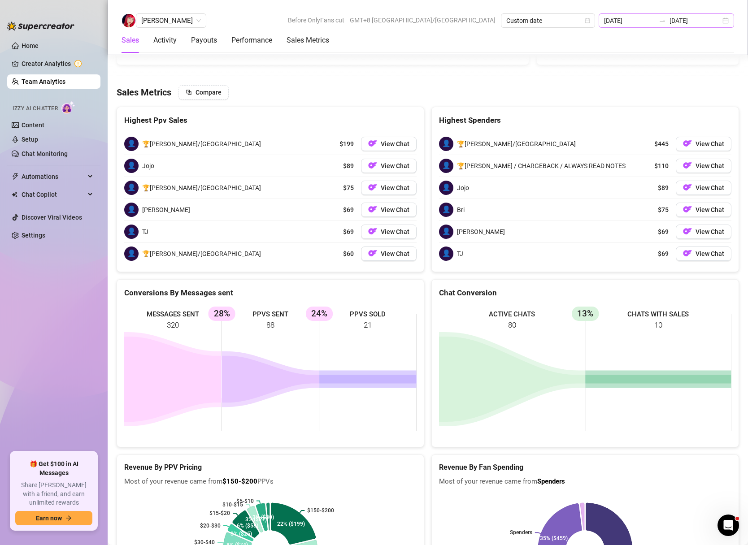
click at [726, 20] on div "[DATE] [DATE]" at bounding box center [666, 20] width 135 height 14
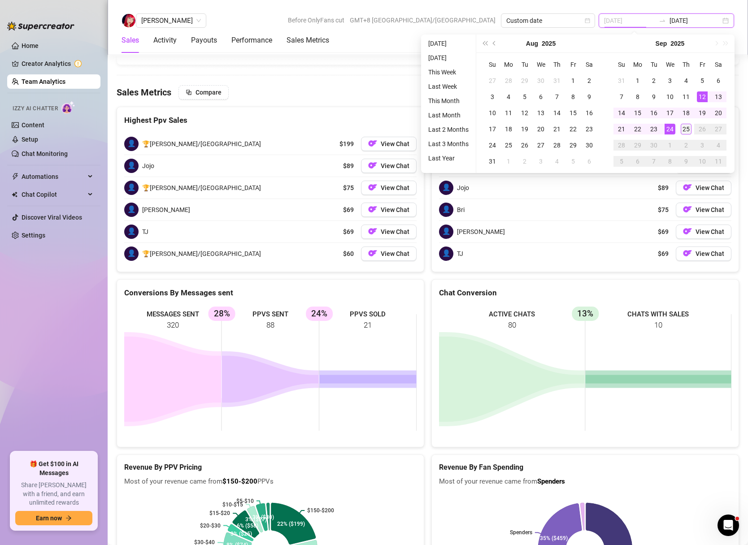
type input "[DATE]"
click at [686, 129] on div "25" at bounding box center [686, 129] width 11 height 11
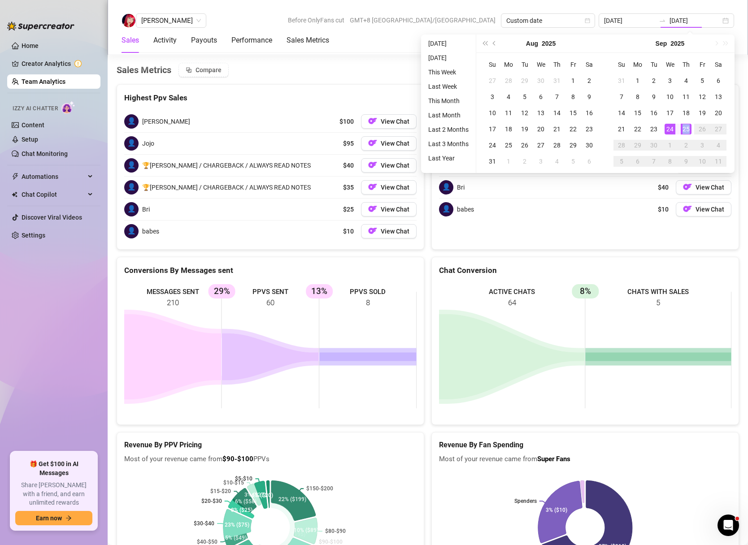
type input "[DATE]"
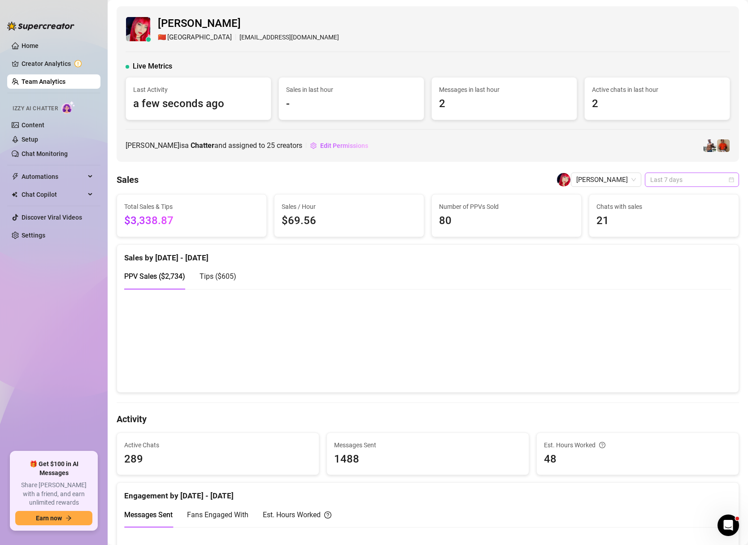
click at [733, 176] on span "Last 7 days" at bounding box center [691, 179] width 83 height 13
click at [660, 252] on div "Custom date" at bounding box center [692, 256] width 80 height 10
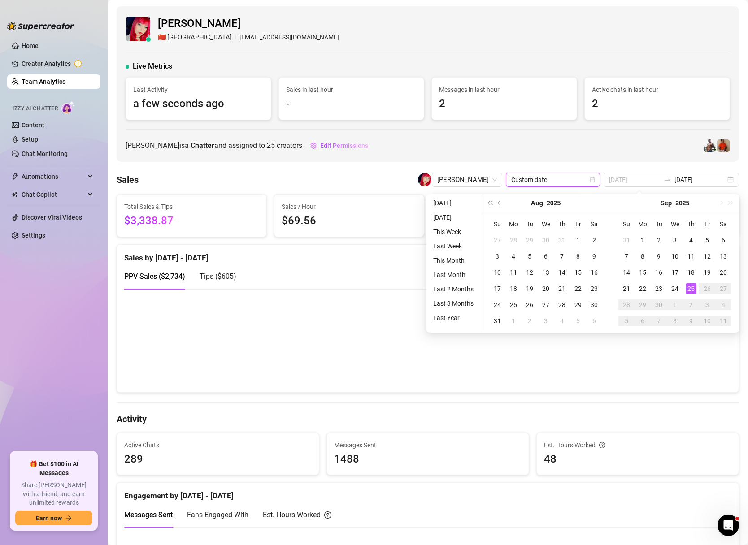
type input "[DATE]"
click at [691, 286] on div "25" at bounding box center [691, 288] width 11 height 11
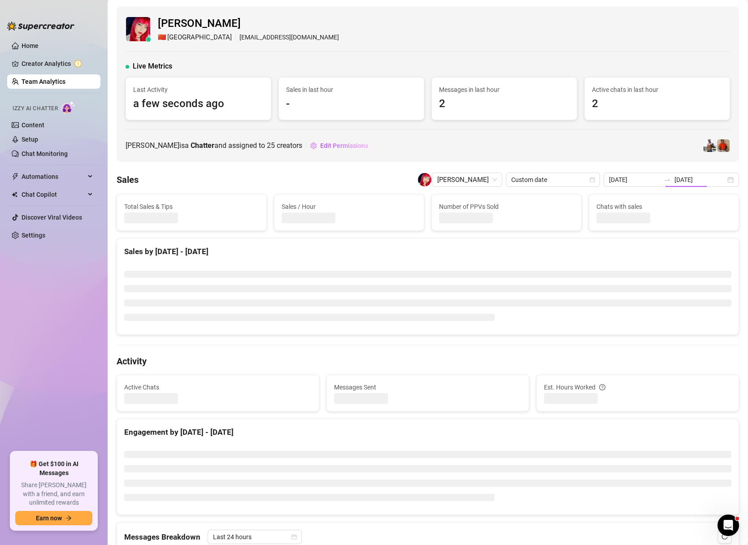
type input "[DATE]"
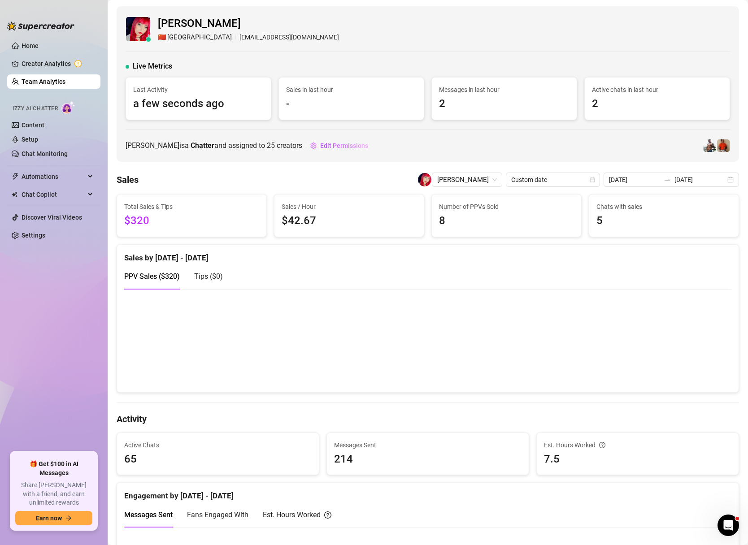
click at [703, 26] on div "[PERSON_NAME] 🇨🇳 Shanghai [EMAIL_ADDRESS][DOMAIN_NAME]" at bounding box center [428, 28] width 604 height 27
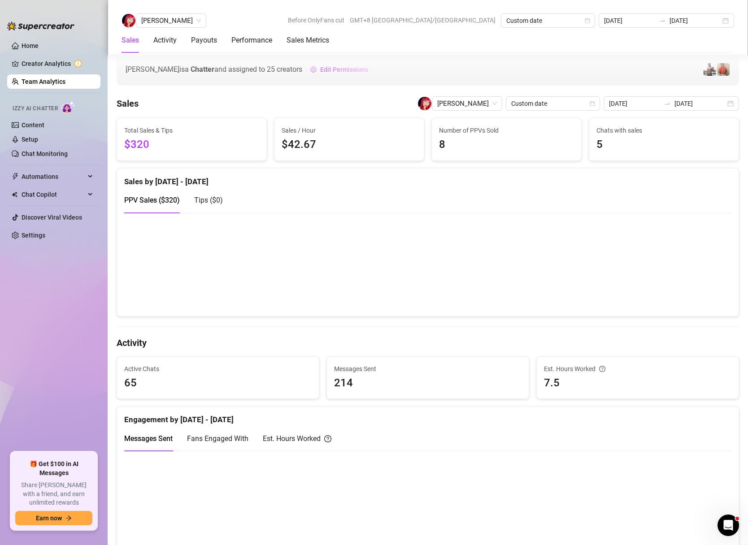
scroll to position [421, 0]
